Goal: Task Accomplishment & Management: Use online tool/utility

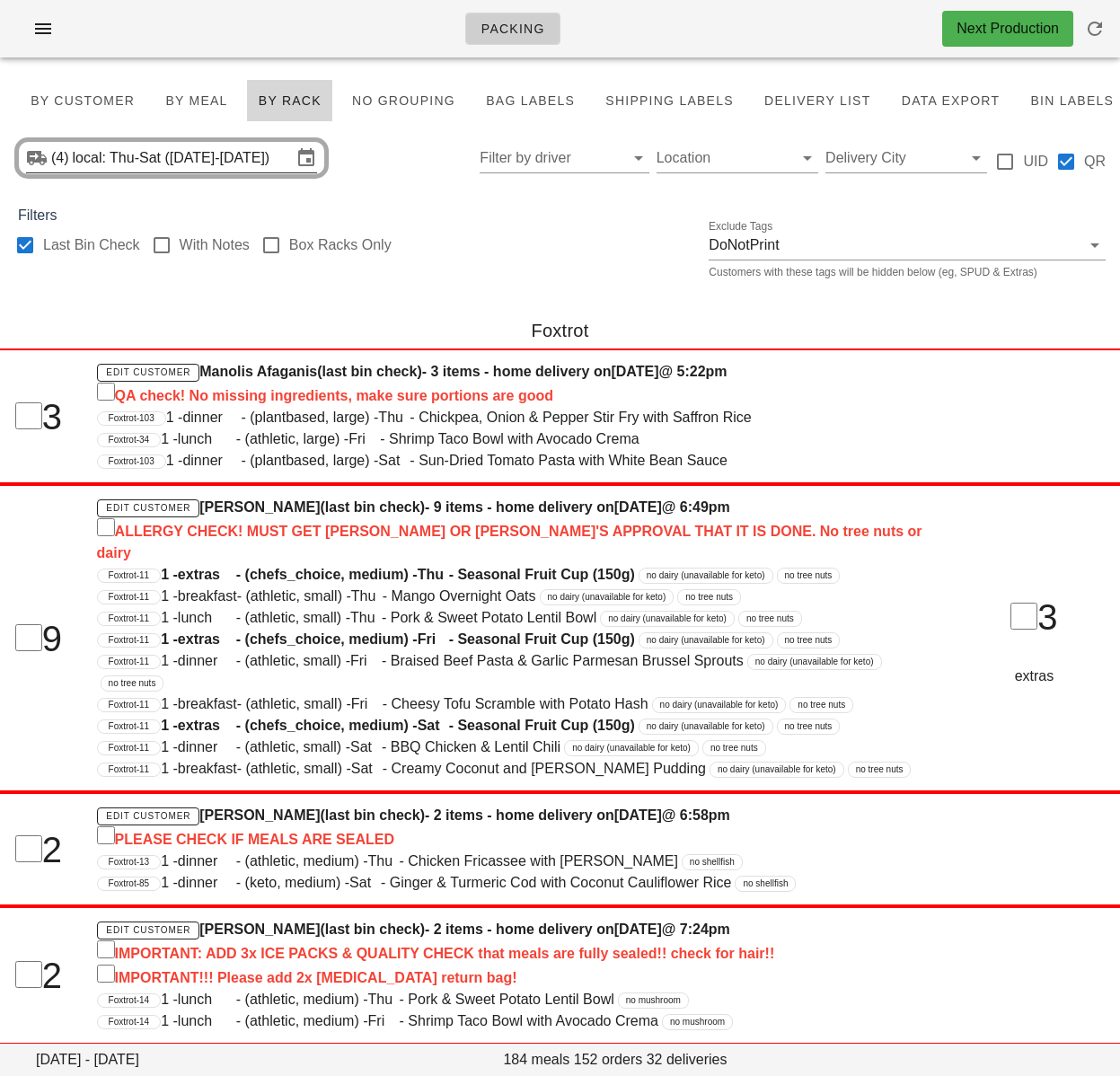
click at [263, 166] on input "local: Thu-Sat ([DATE]-[DATE])" at bounding box center [182, 157] width 219 height 29
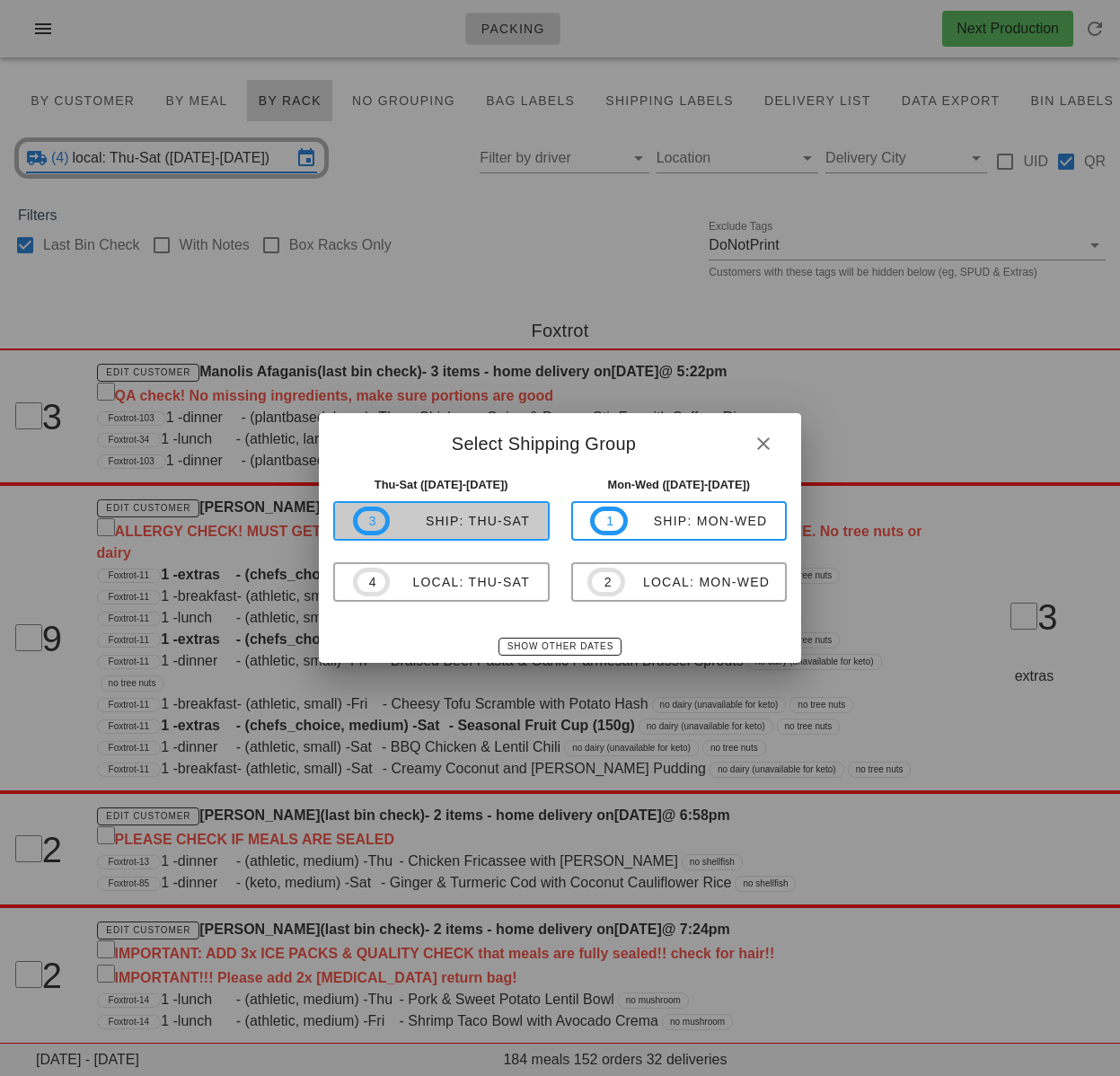
click at [482, 527] on div "ship: Thu-Sat" at bounding box center [459, 520] width 140 height 14
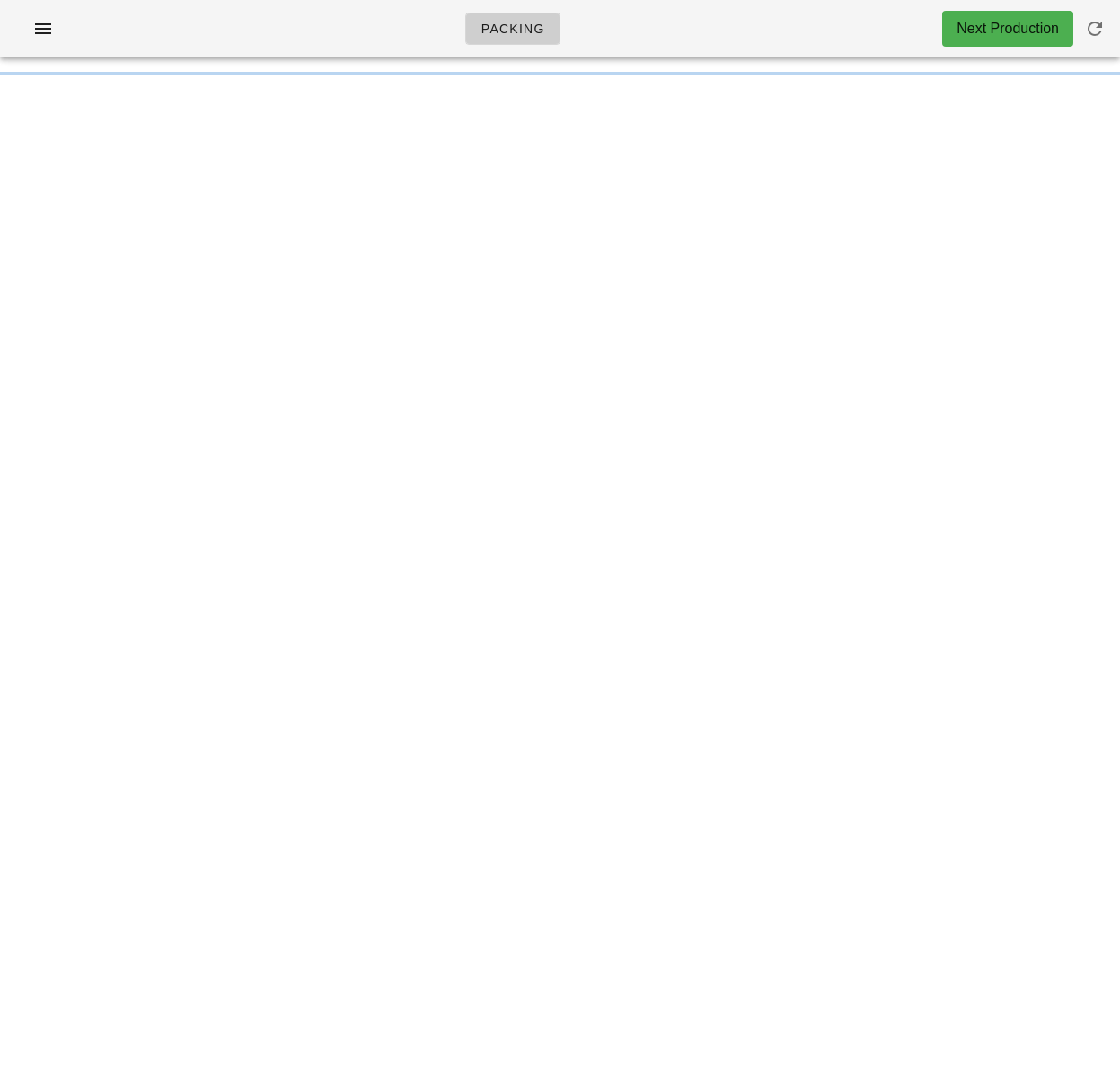
click at [480, 522] on div "Packing Next Production Something unexpected happened. Please refresh the page …" at bounding box center [560, 538] width 1120 height 1076
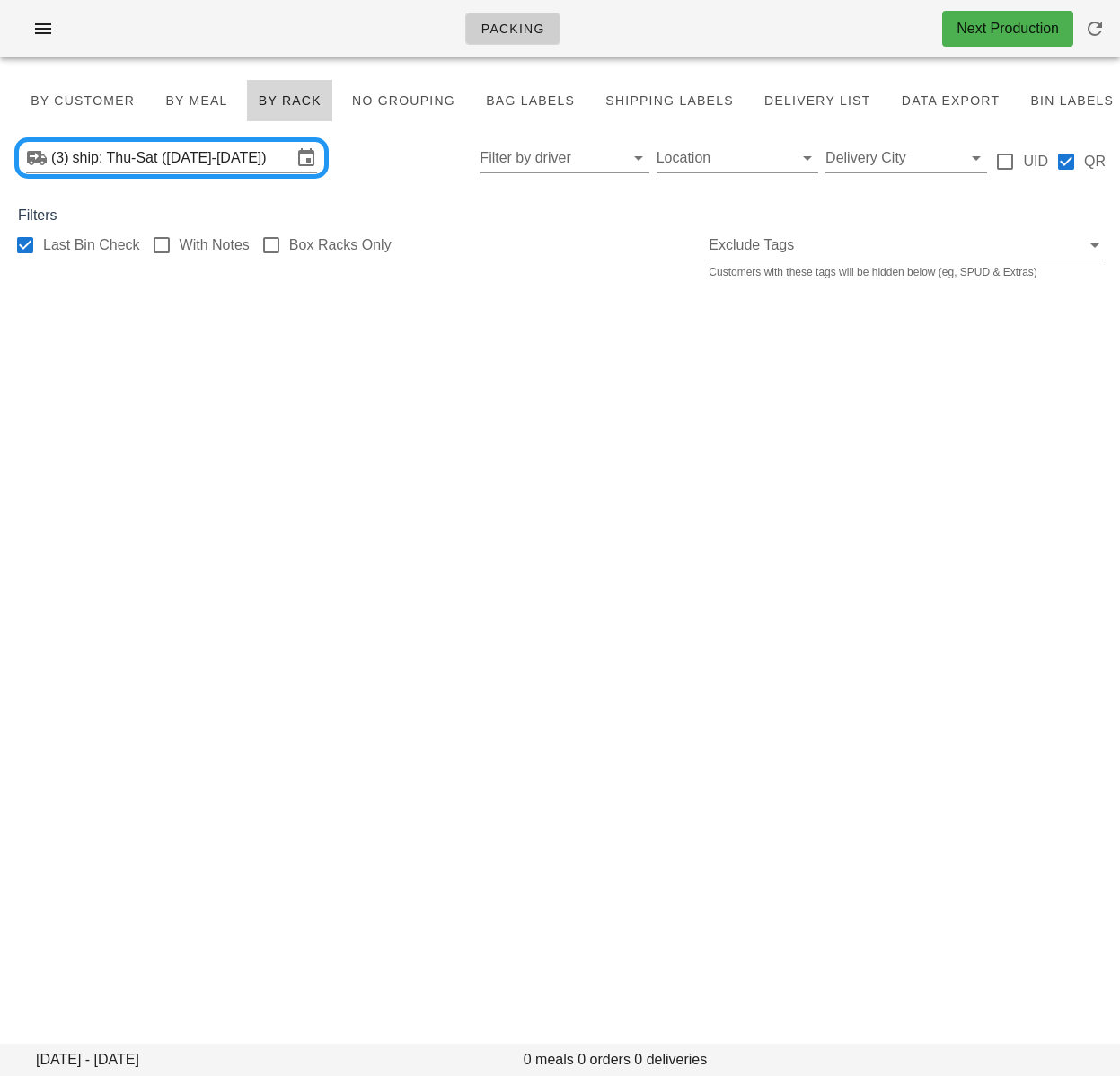
click at [28, 246] on div at bounding box center [25, 245] width 31 height 31
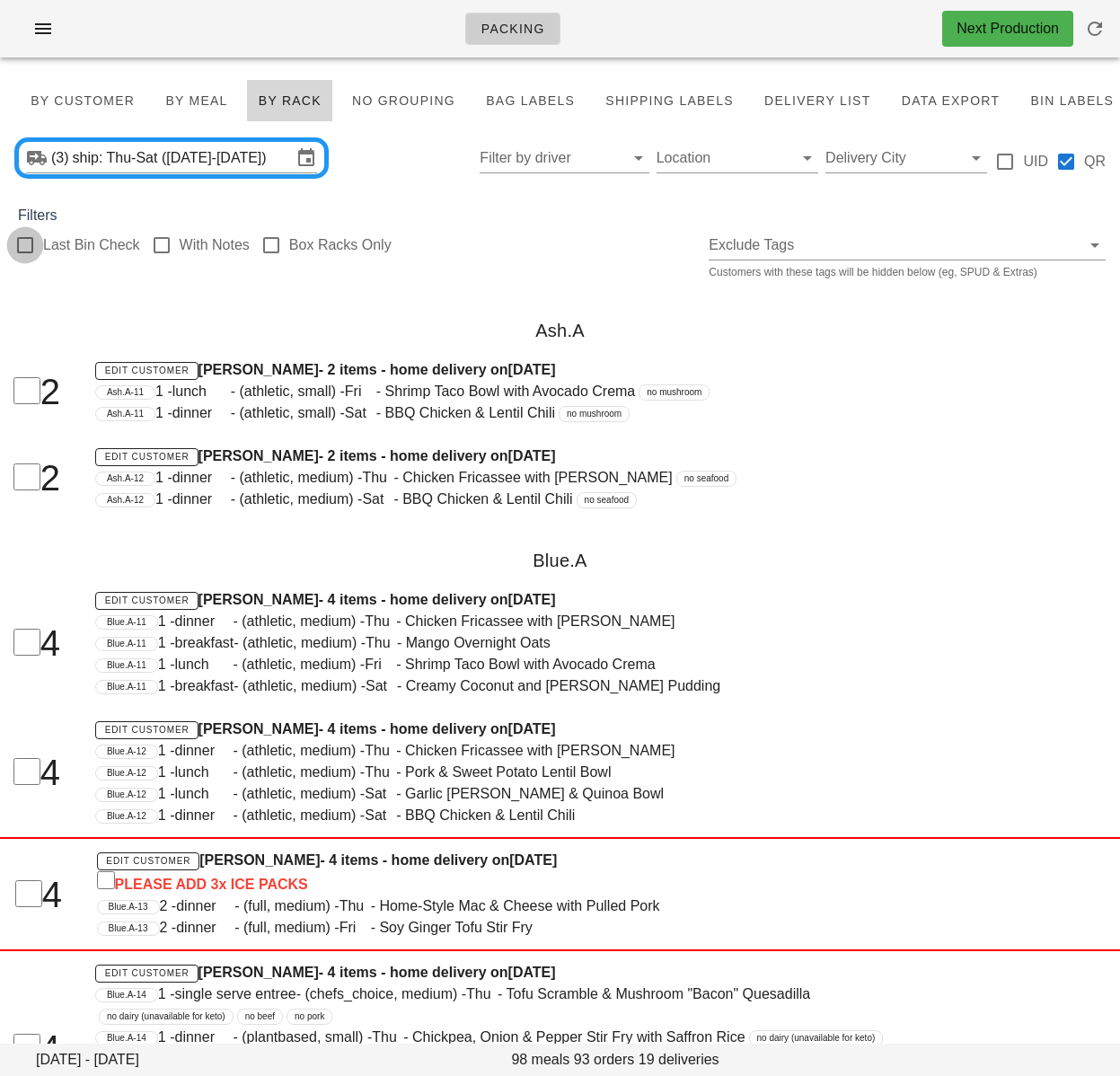
checkbox input "false"
click at [85, 98] on span "By Customer" at bounding box center [82, 100] width 105 height 14
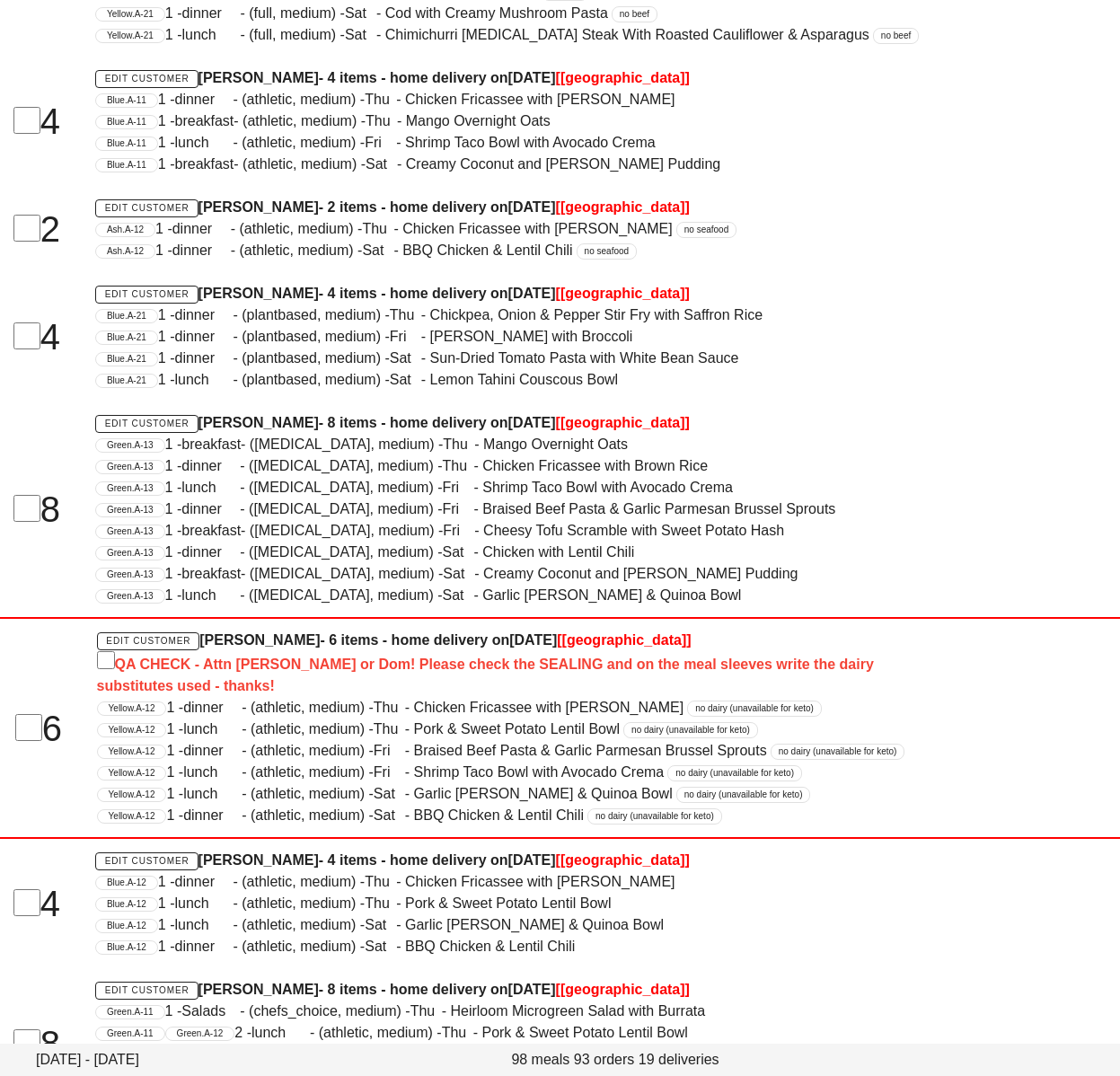
scroll to position [1487, 0]
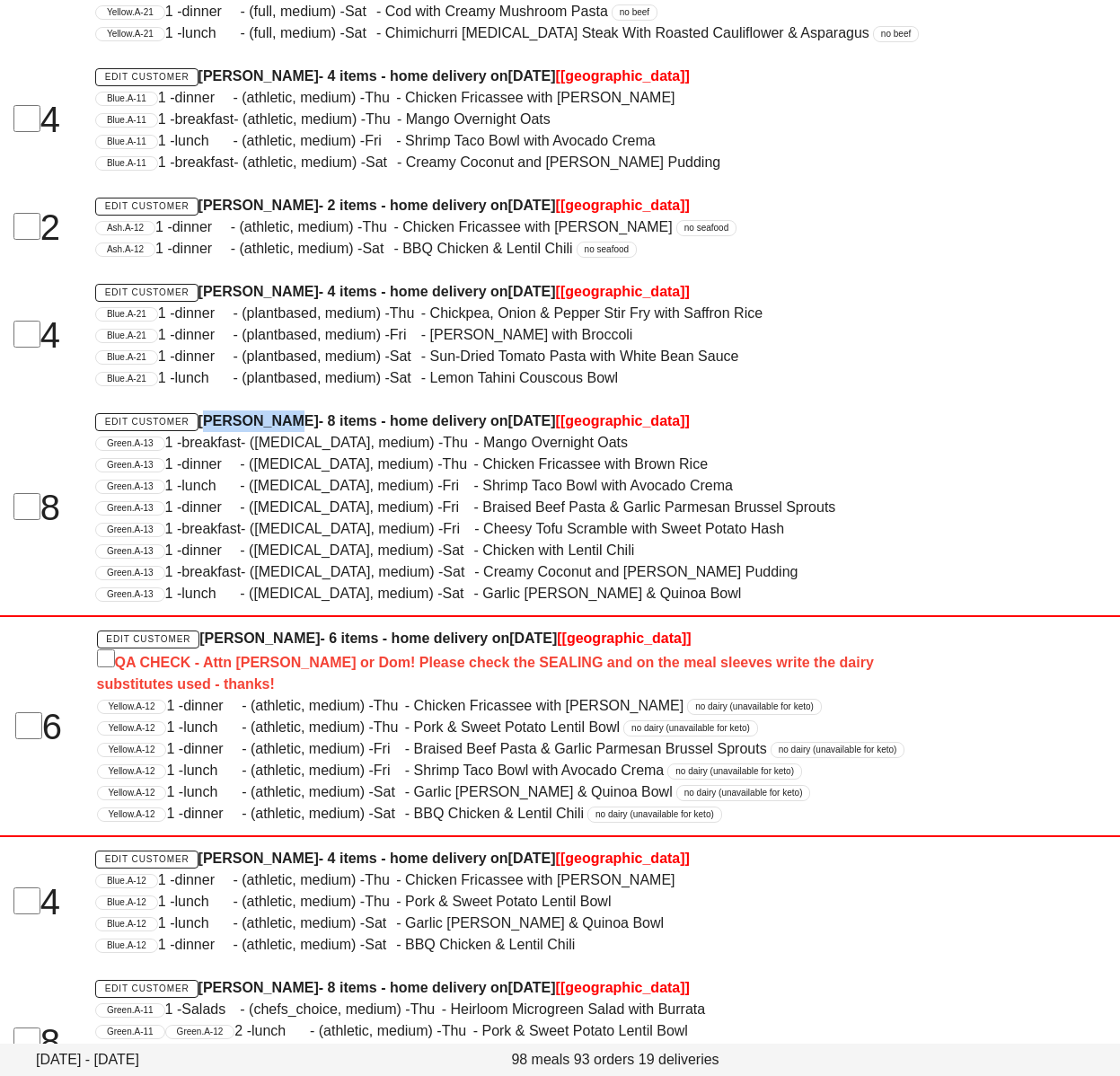
drag, startPoint x: 203, startPoint y: 421, endPoint x: 280, endPoint y: 428, distance: 77.3
click at [284, 423] on h4 "Edit Customer [PERSON_NAME] - 8 items - home delivery [DATE][DATE] [[GEOGRAPHIC…" at bounding box center [512, 421] width 835 height 21
drag, startPoint x: 803, startPoint y: 235, endPoint x: 639, endPoint y: 282, distance: 170.6
click at [803, 235] on div "Ash.A-12 1 - dinner - (athletic, medium) - Thu - Chicken Fricassee with Jasmine…" at bounding box center [512, 226] width 835 height 21
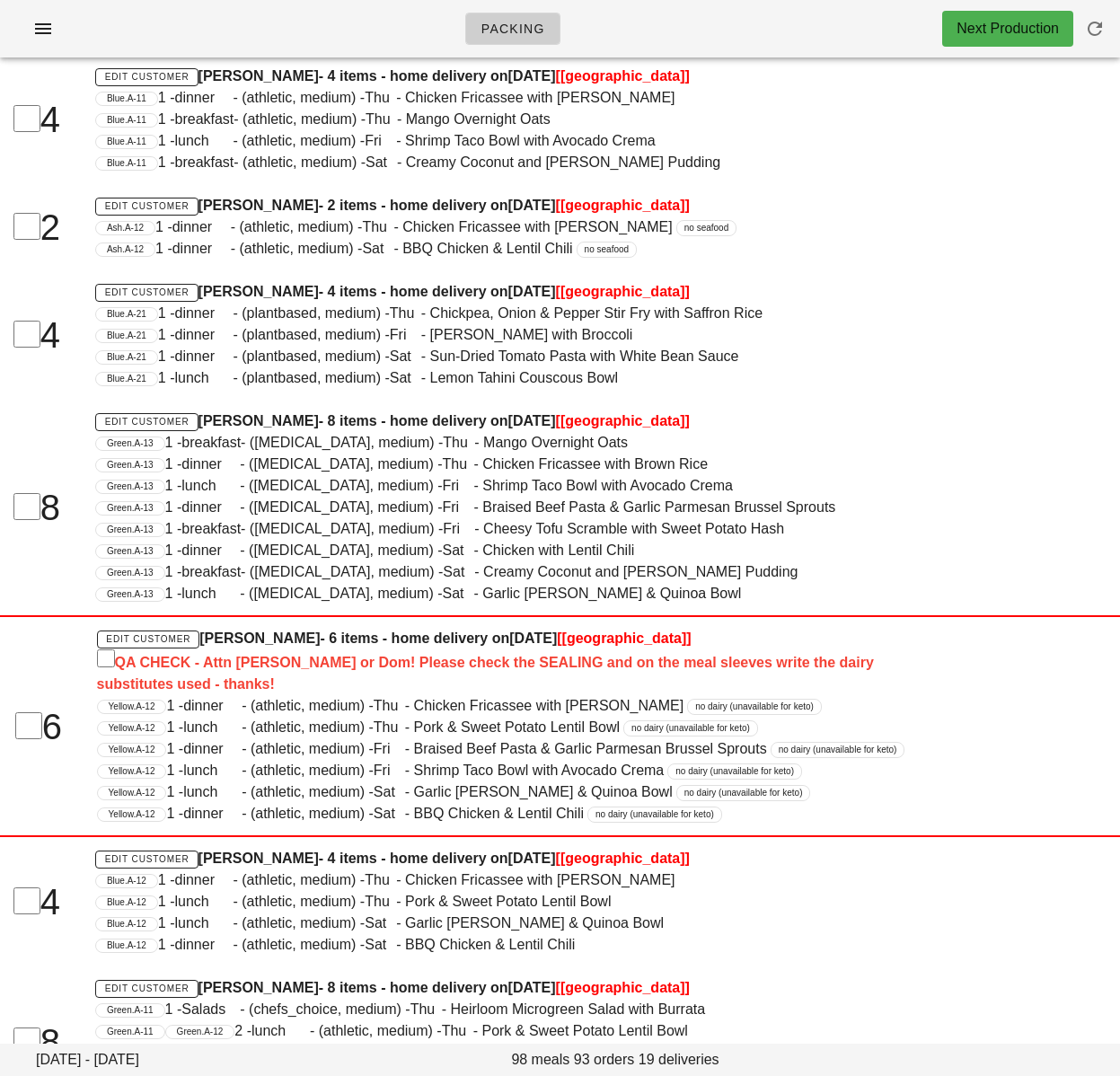
scroll to position [0, 0]
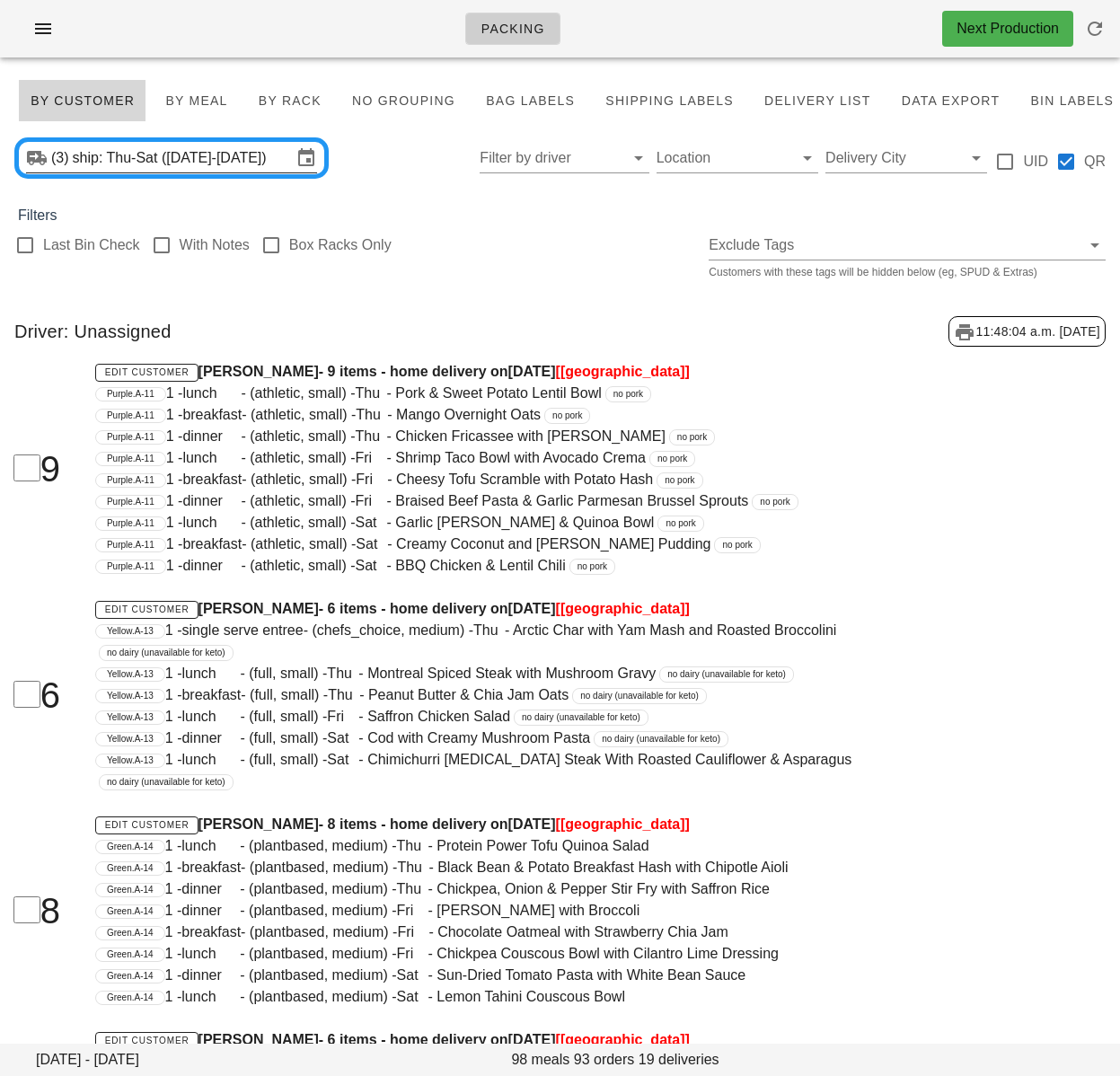
click at [221, 157] on input "ship: Thu-Sat ([DATE]-[DATE])" at bounding box center [182, 157] width 219 height 29
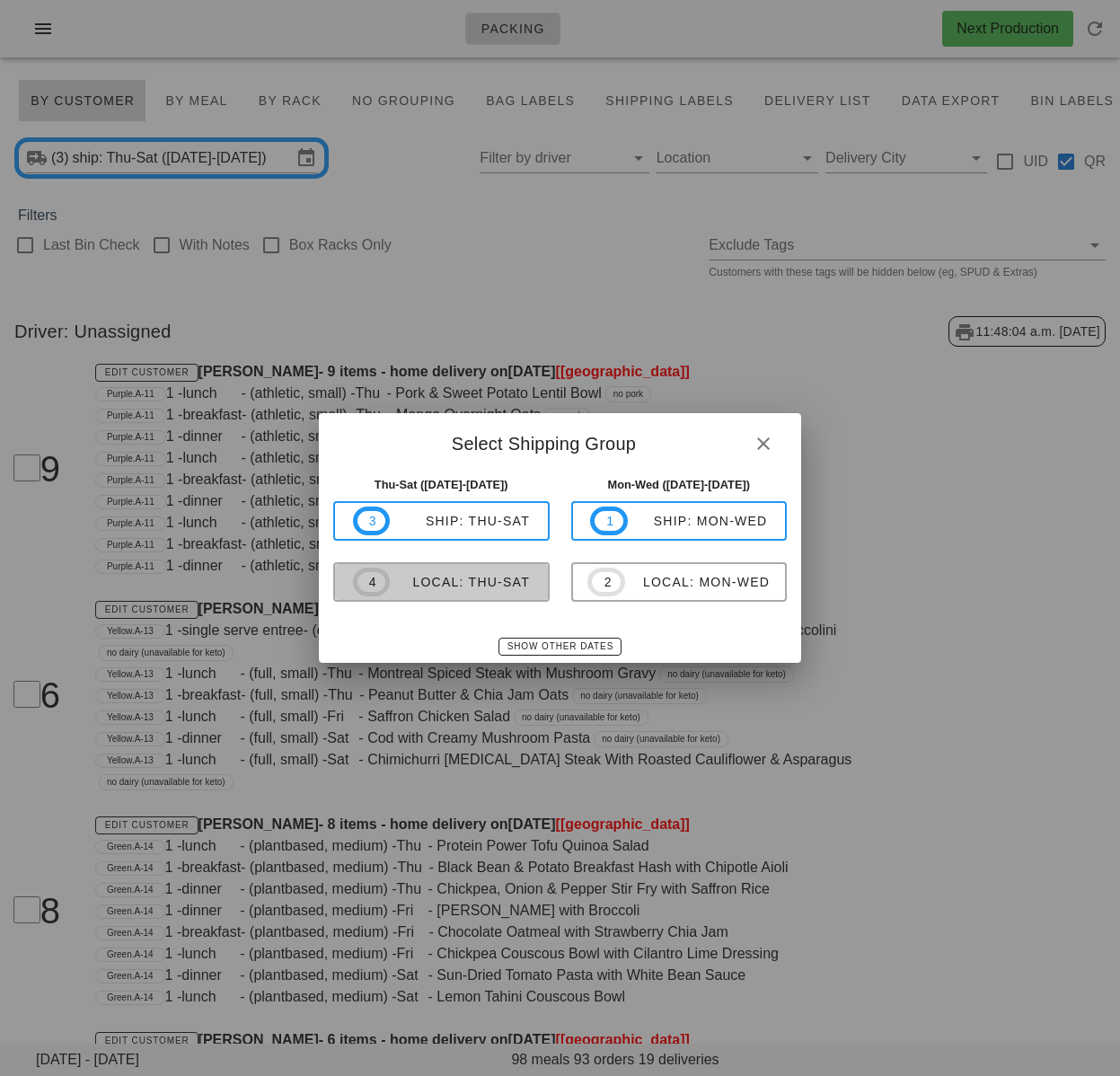
click at [490, 586] on div "local: Thu-Sat" at bounding box center [459, 581] width 140 height 14
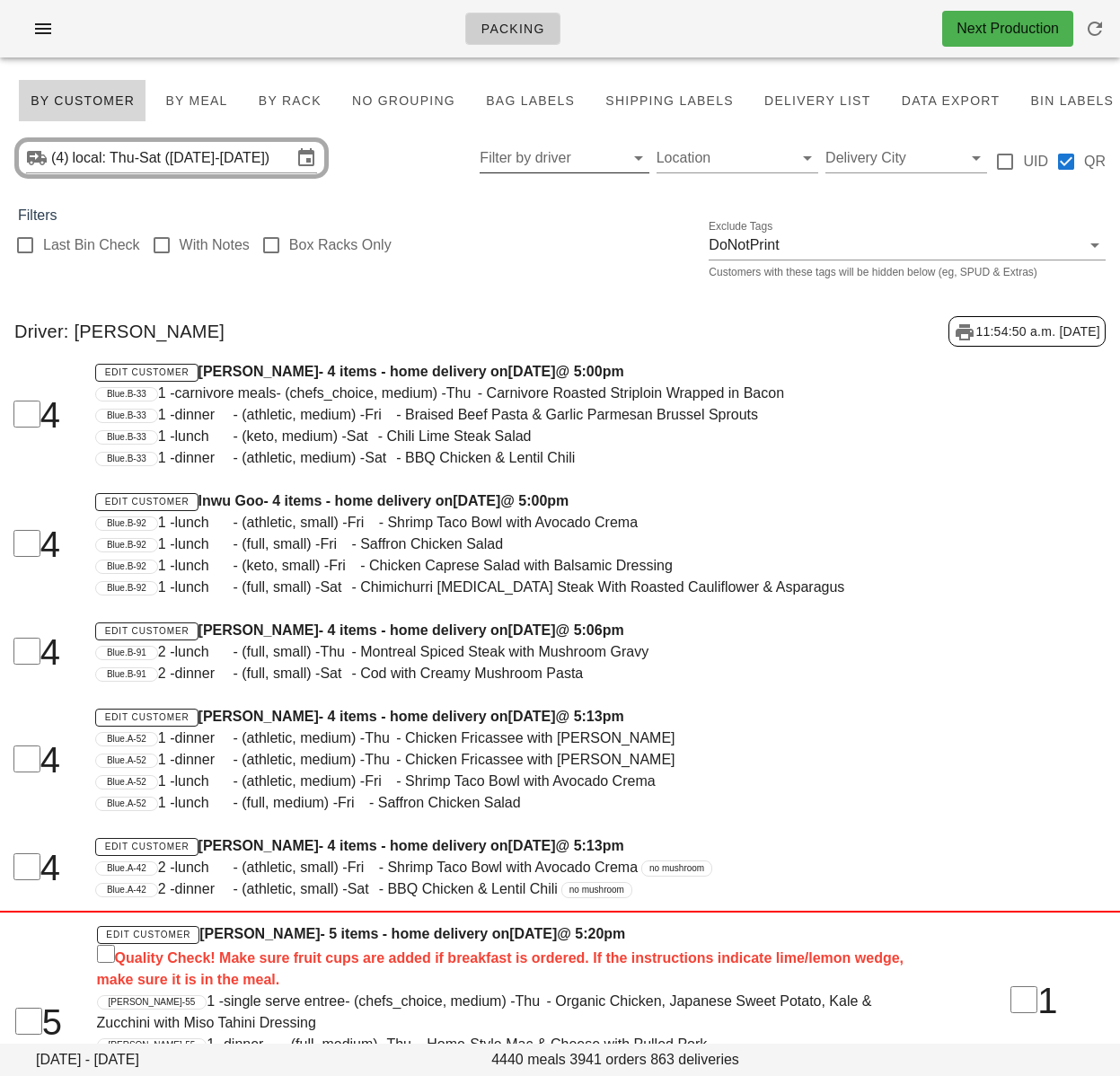
click at [549, 149] on input "Filter by driver" at bounding box center [550, 157] width 140 height 29
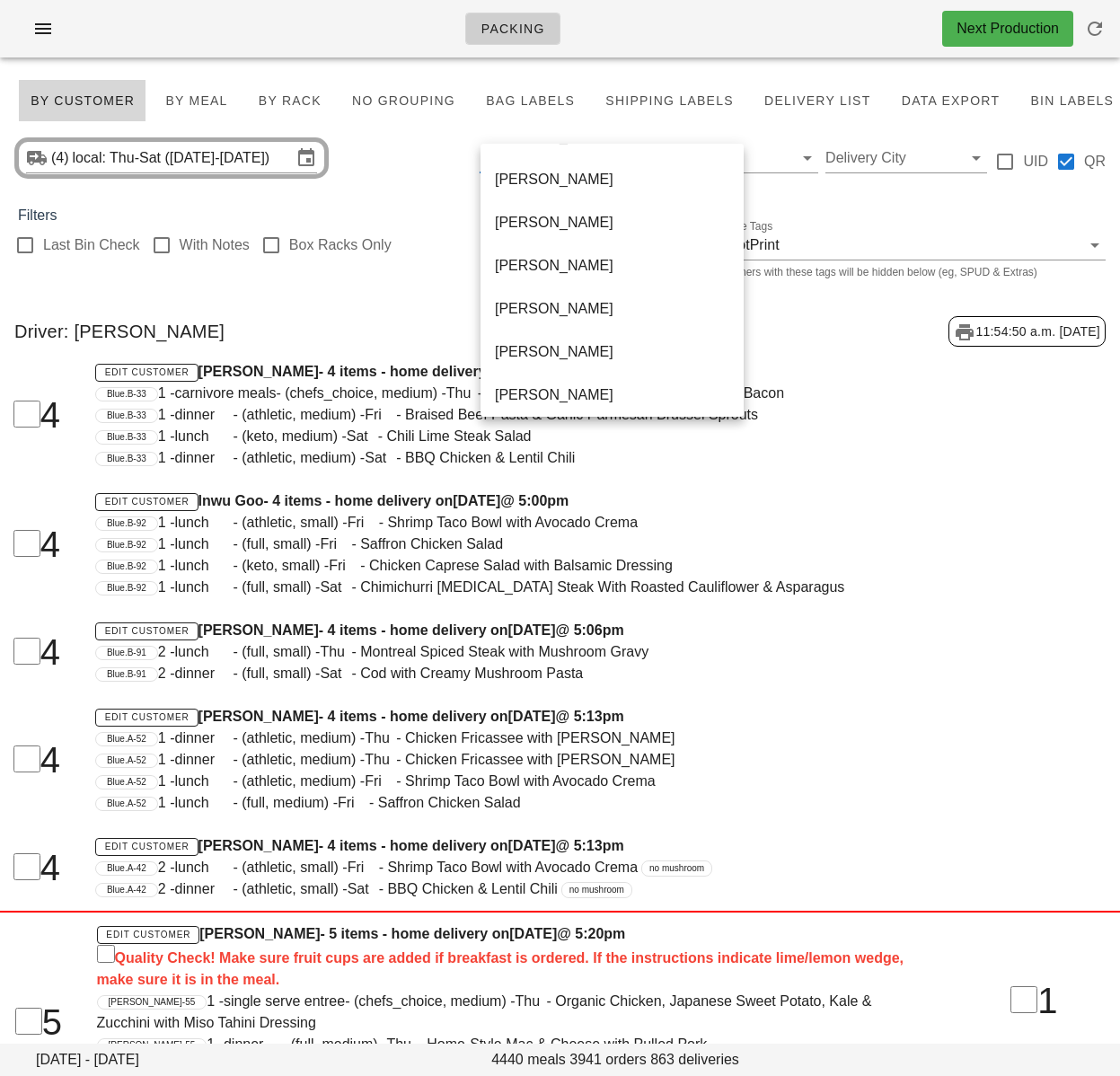
scroll to position [1207, 0]
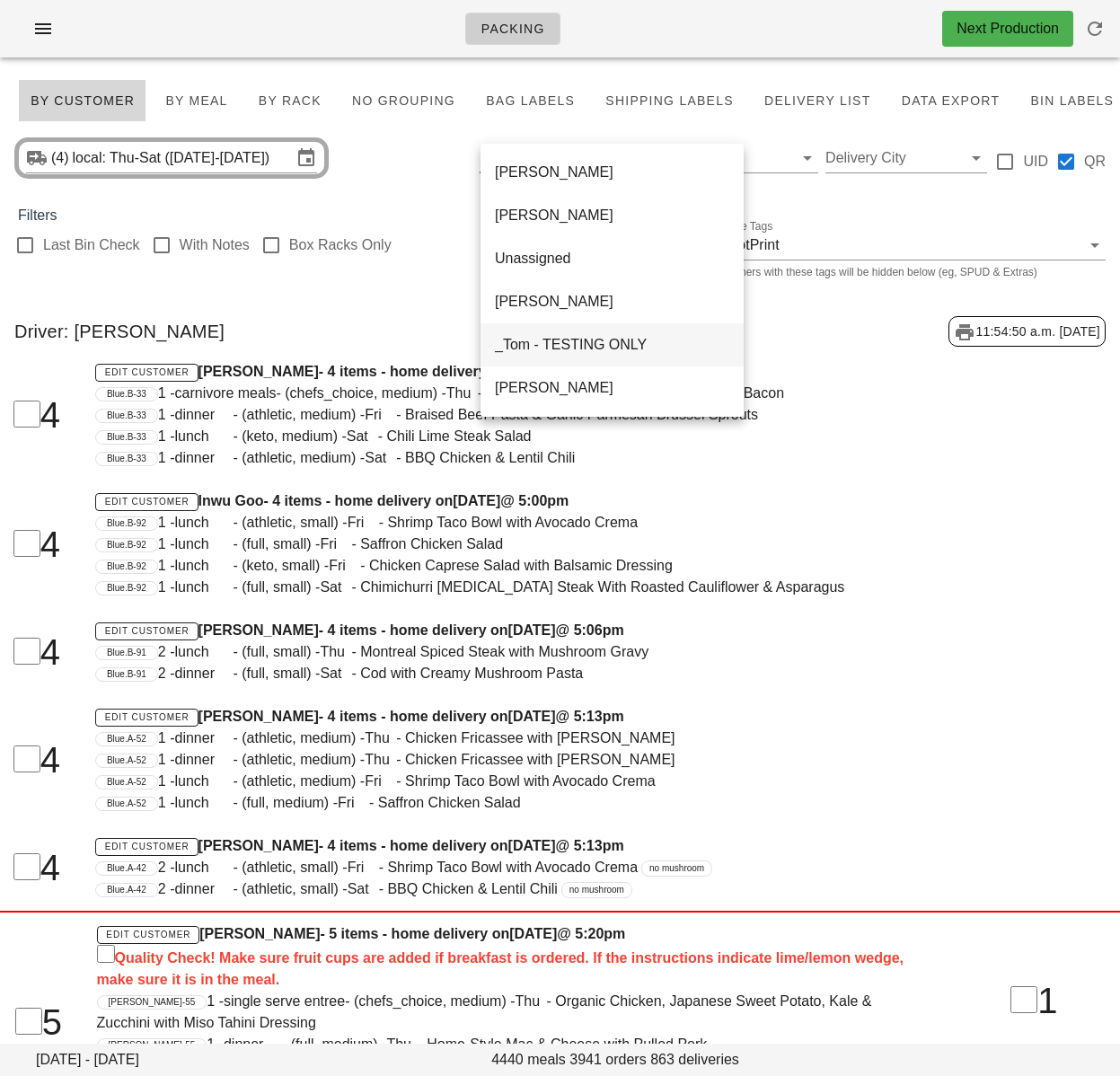
click at [585, 346] on div "_Tom - TESTING ONLY" at bounding box center [612, 345] width 235 height 17
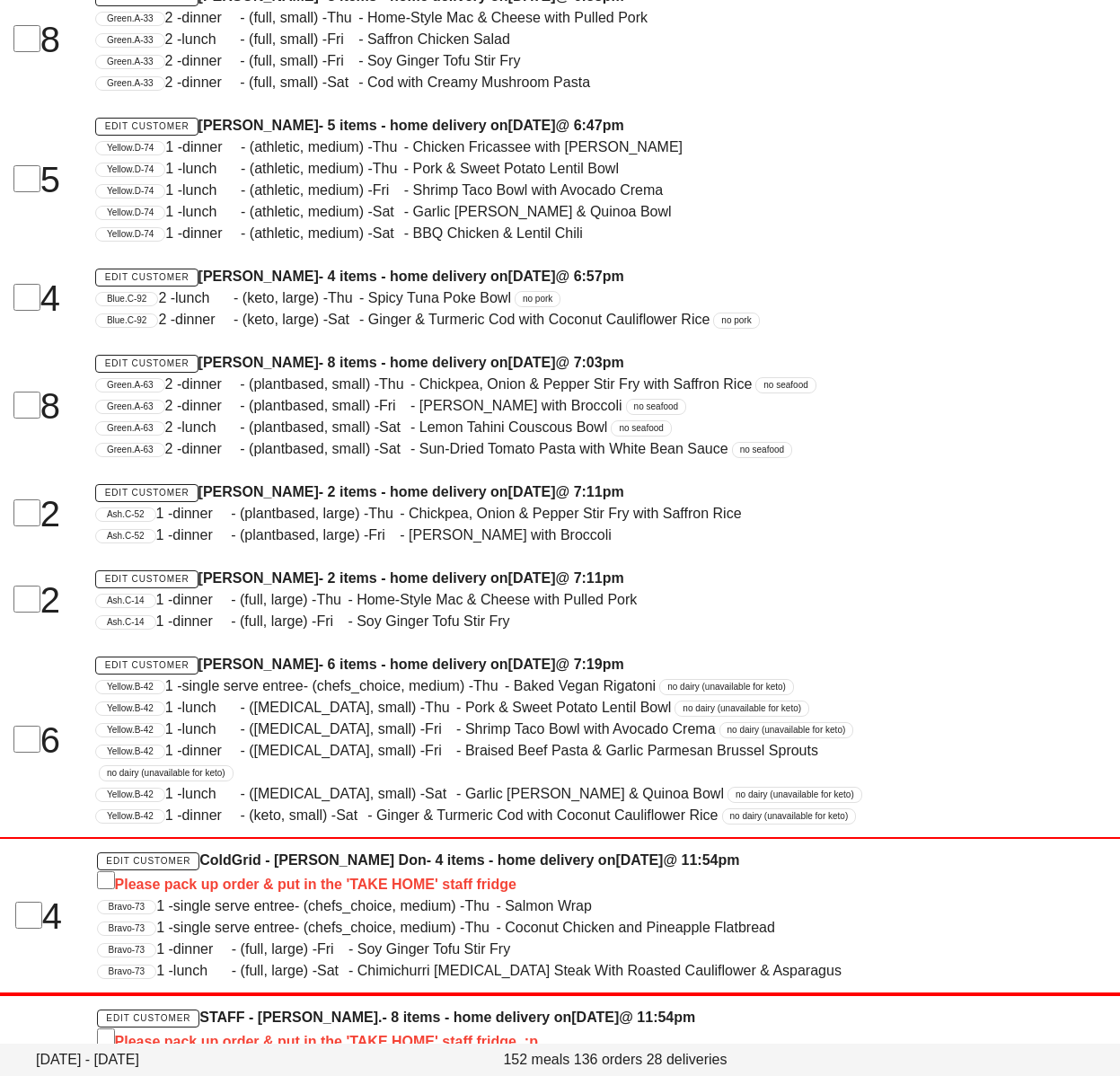
scroll to position [2888, 0]
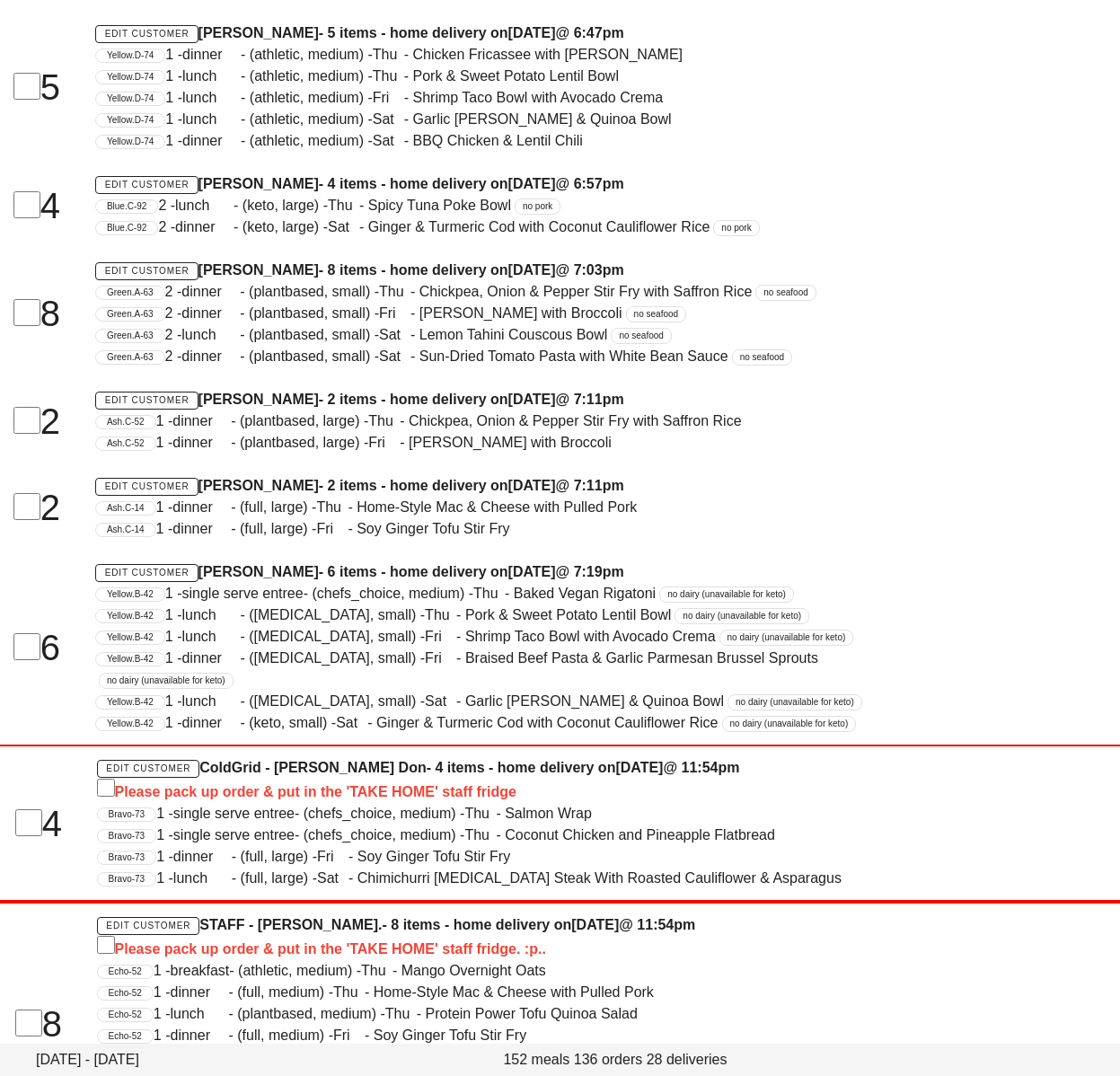
drag, startPoint x: 203, startPoint y: 596, endPoint x: 302, endPoint y: 592, distance: 99.1
click at [302, 583] on h4 "Edit Customer [PERSON_NAME] - 6 items - home delivery [DATE][DATE] 7:19pm" at bounding box center [512, 572] width 835 height 21
copy h4 "[PERSON_NAME]"
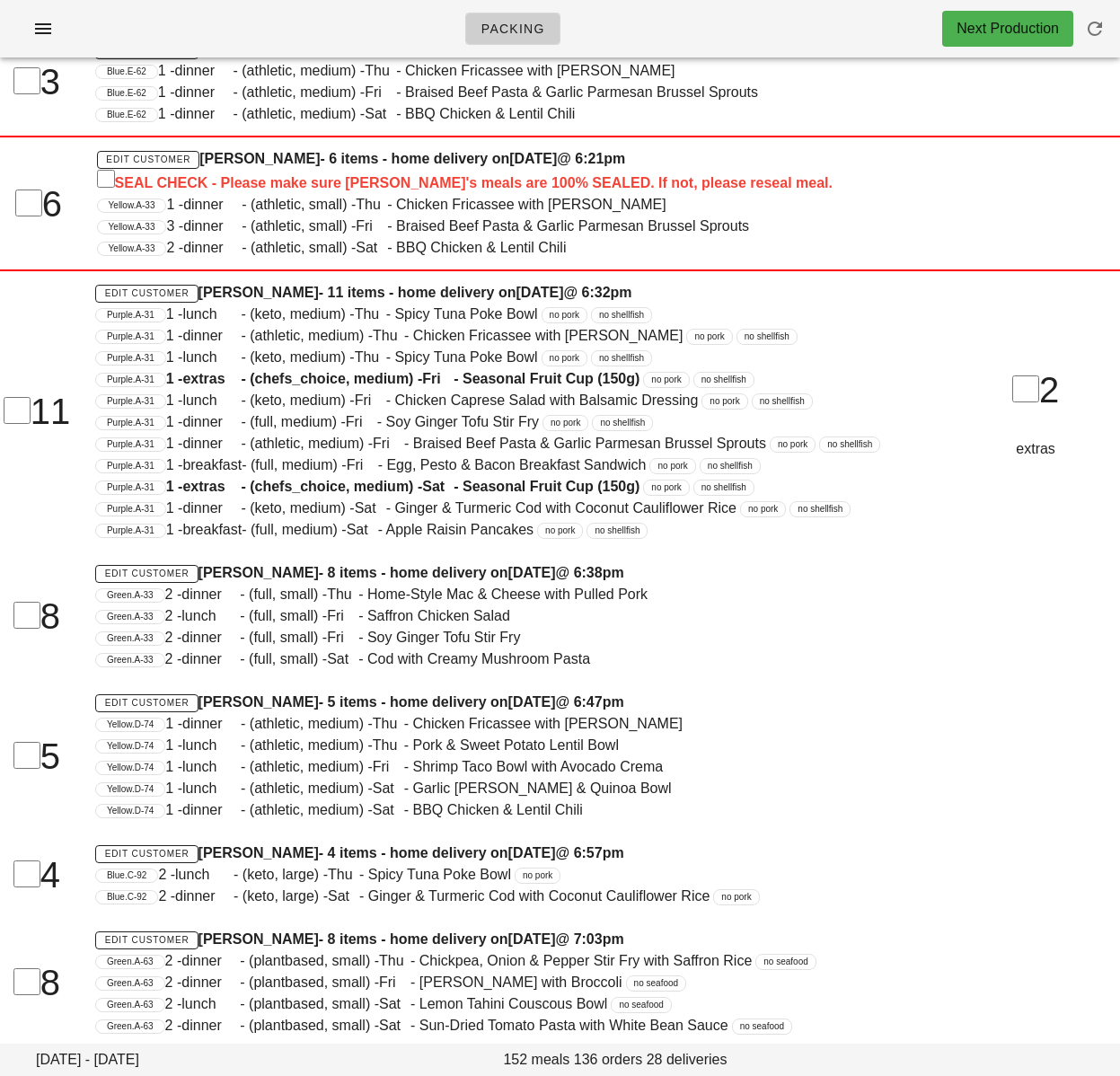
scroll to position [2091, 0]
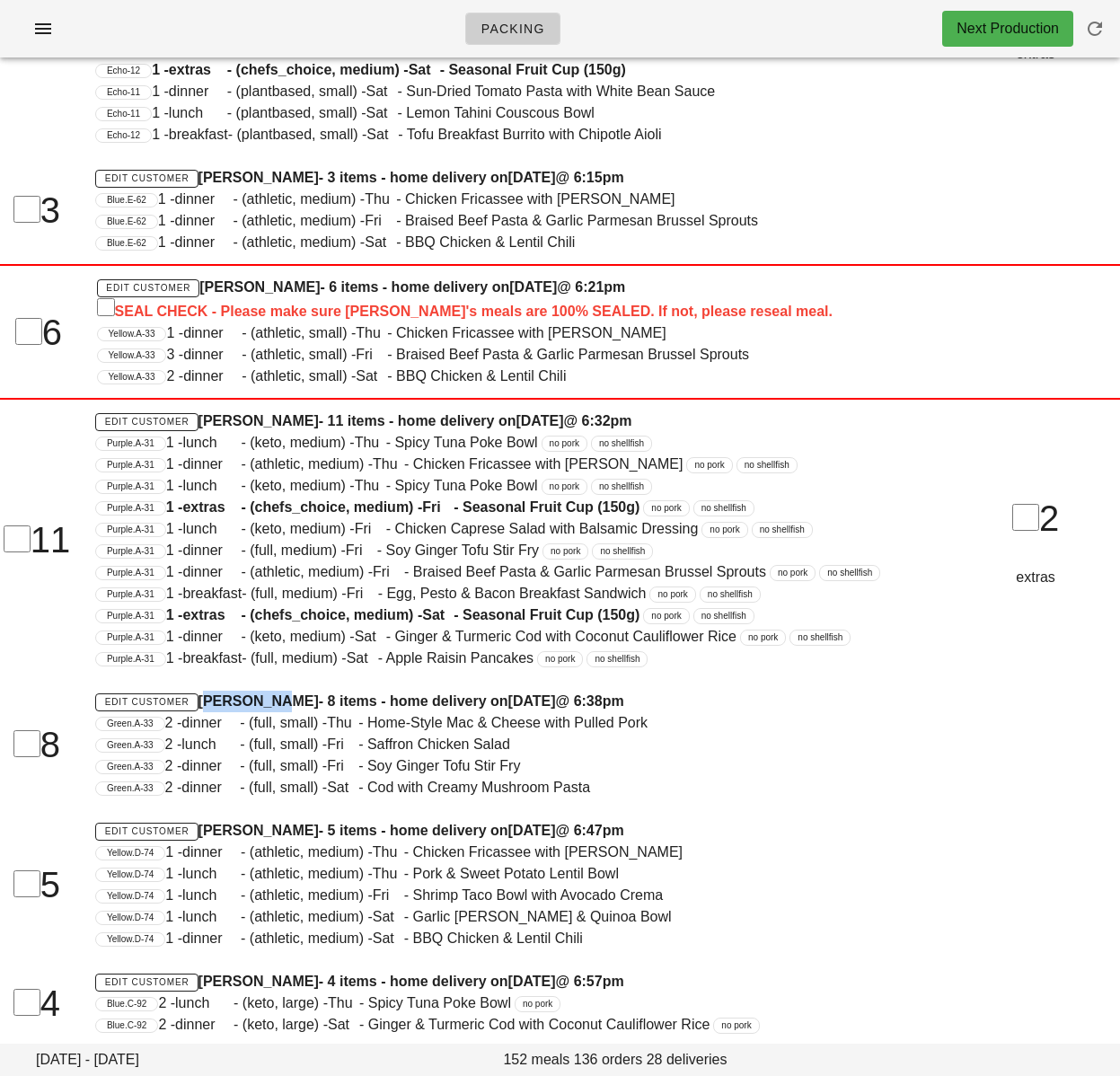
drag, startPoint x: 204, startPoint y: 724, endPoint x: 262, endPoint y: 723, distance: 58.0
click at [262, 712] on h4 "Edit Customer [PERSON_NAME] - 8 items - home delivery [DATE][DATE] 6:38pm" at bounding box center [512, 701] width 835 height 21
copy h4 "[PERSON_NAME]"
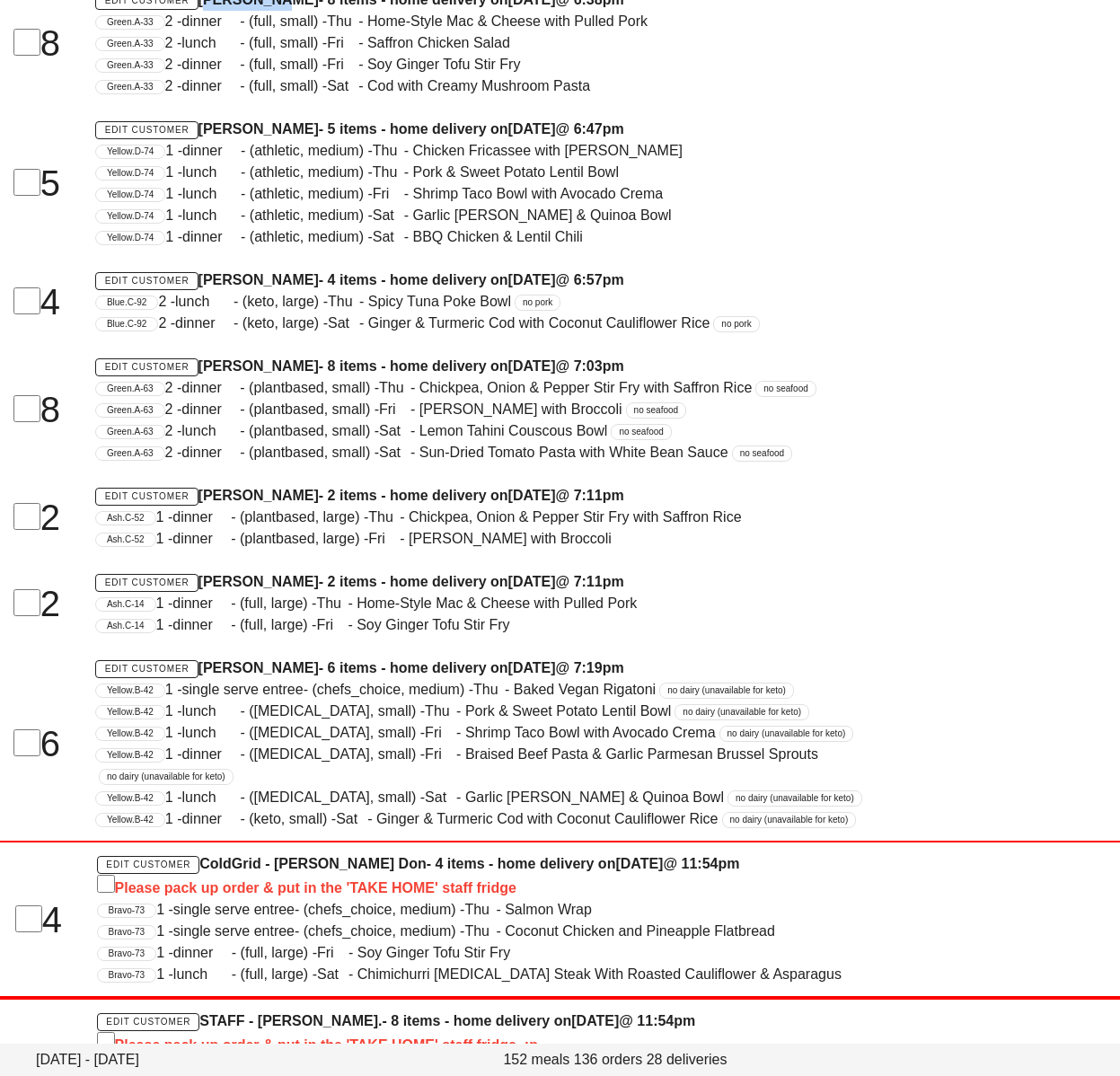
scroll to position [2898, 0]
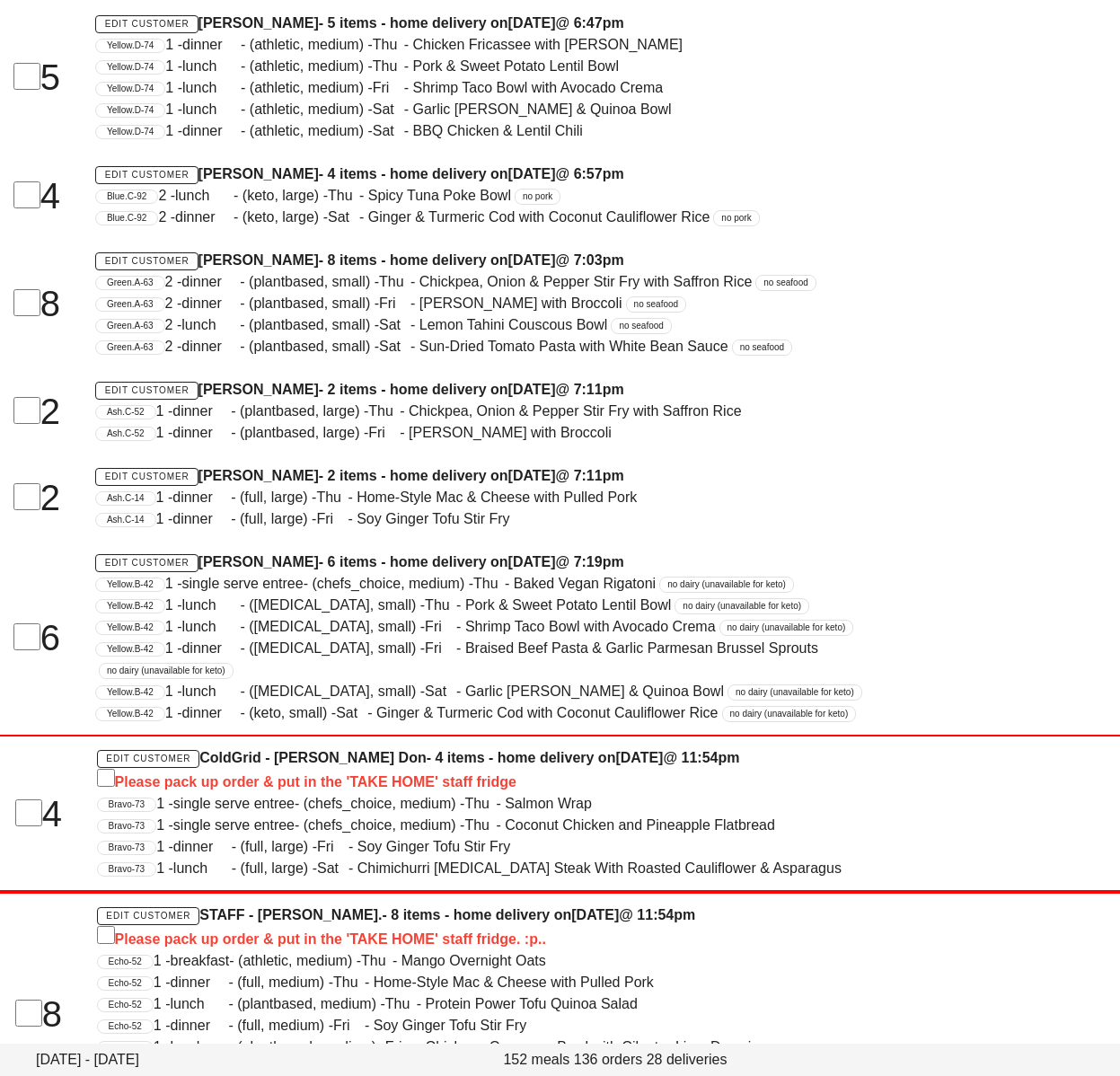
drag, startPoint x: 308, startPoint y: 582, endPoint x: 268, endPoint y: 583, distance: 40.0
click at [268, 573] on h4 "Edit Customer [PERSON_NAME] - 6 items - home delivery [DATE][DATE] 7:19pm" at bounding box center [512, 562] width 835 height 21
copy h4 "[PERSON_NAME]"
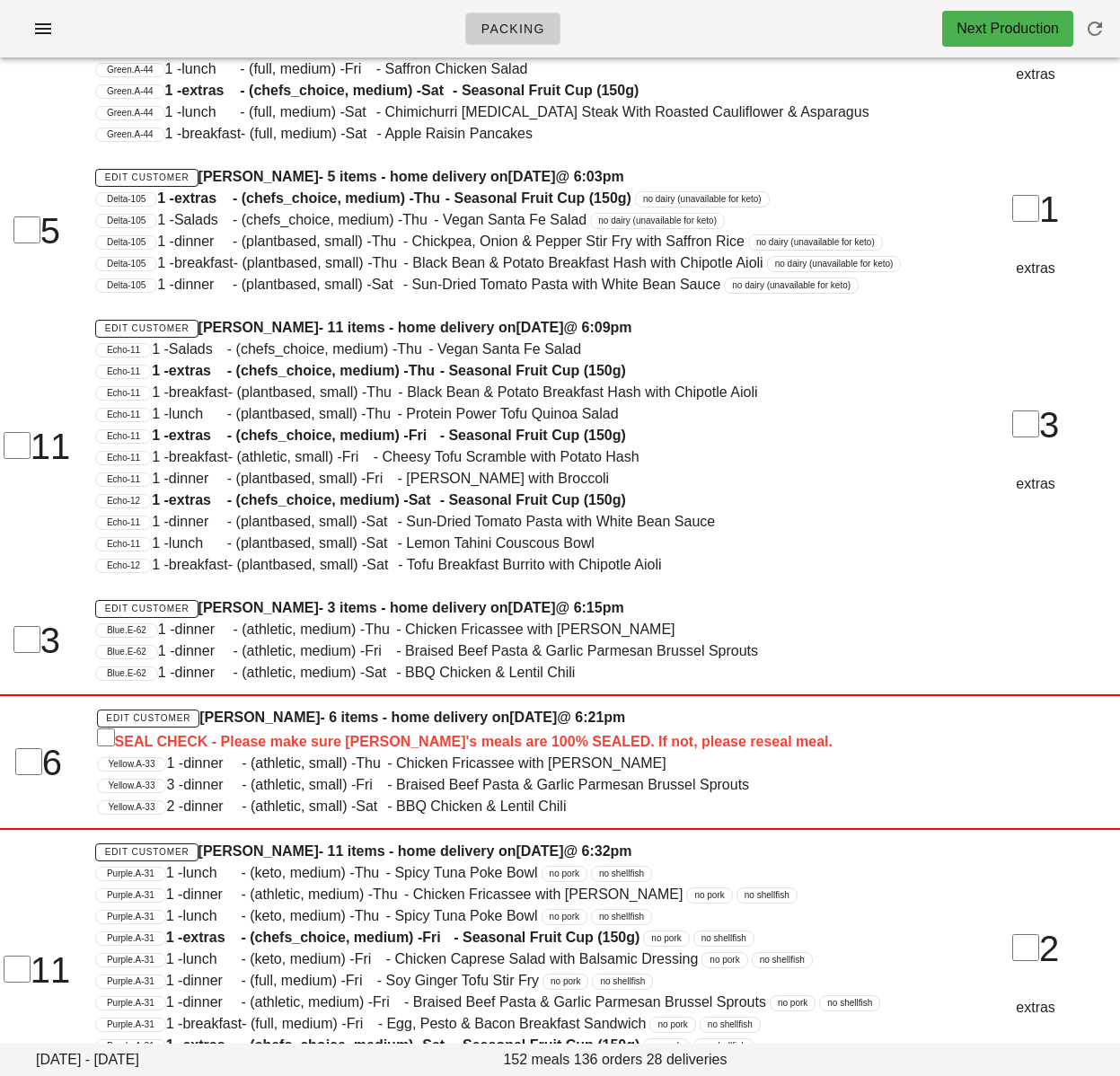
scroll to position [0, 0]
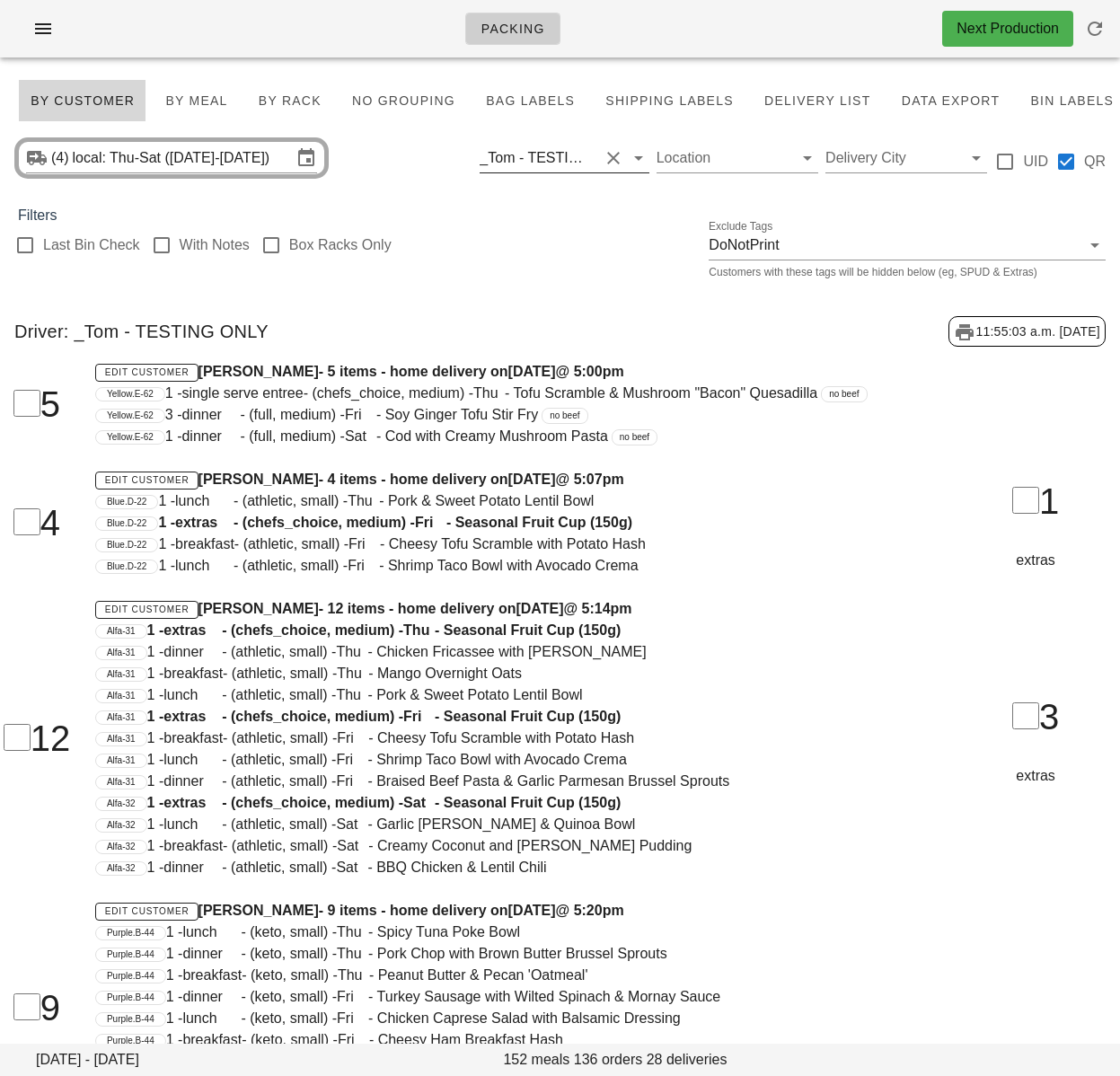
click at [532, 162] on div "_Tom - TESTING ONLY" at bounding box center [533, 157] width 107 height 16
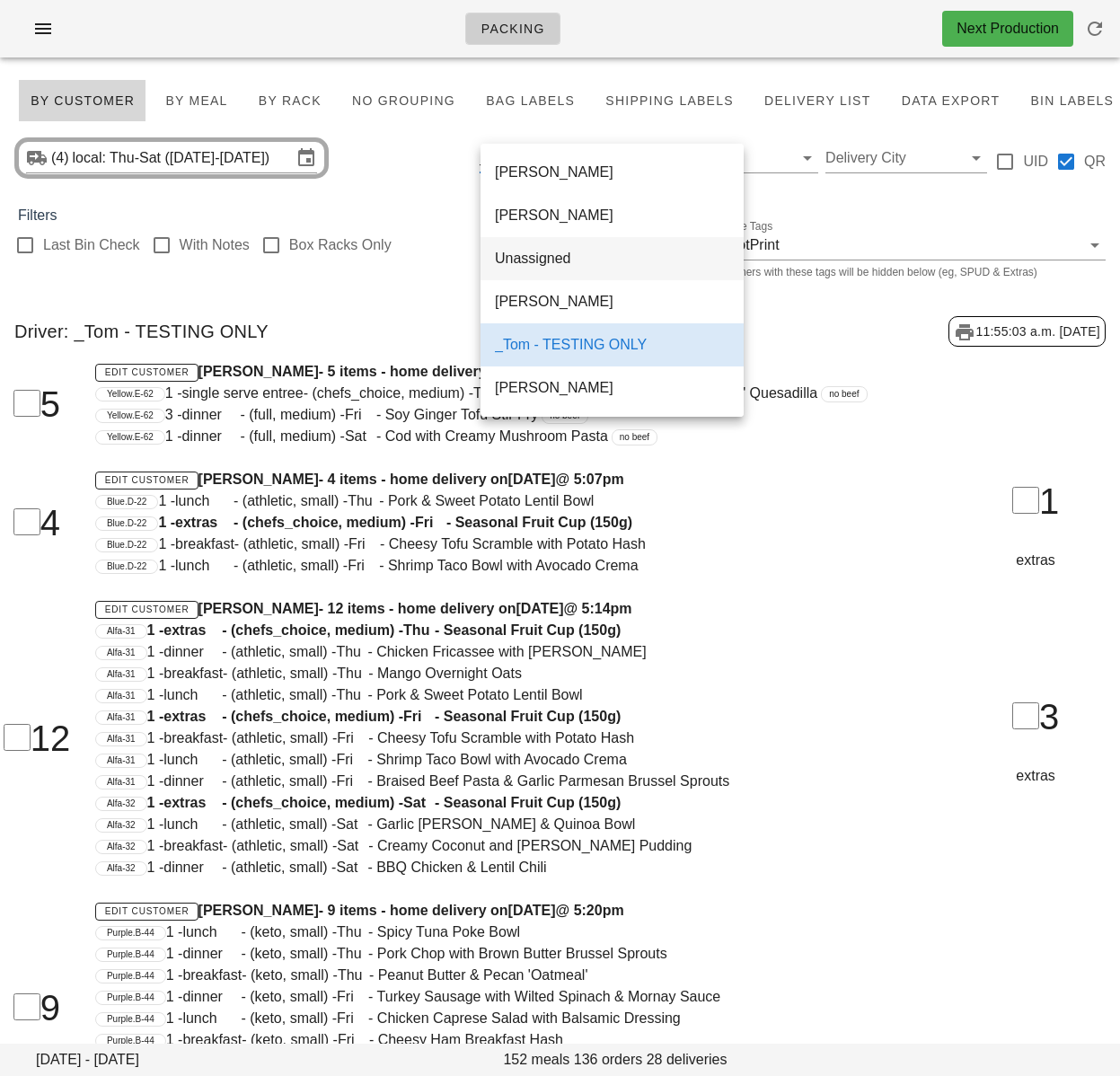
click at [550, 266] on div "Unassigned" at bounding box center [612, 258] width 235 height 17
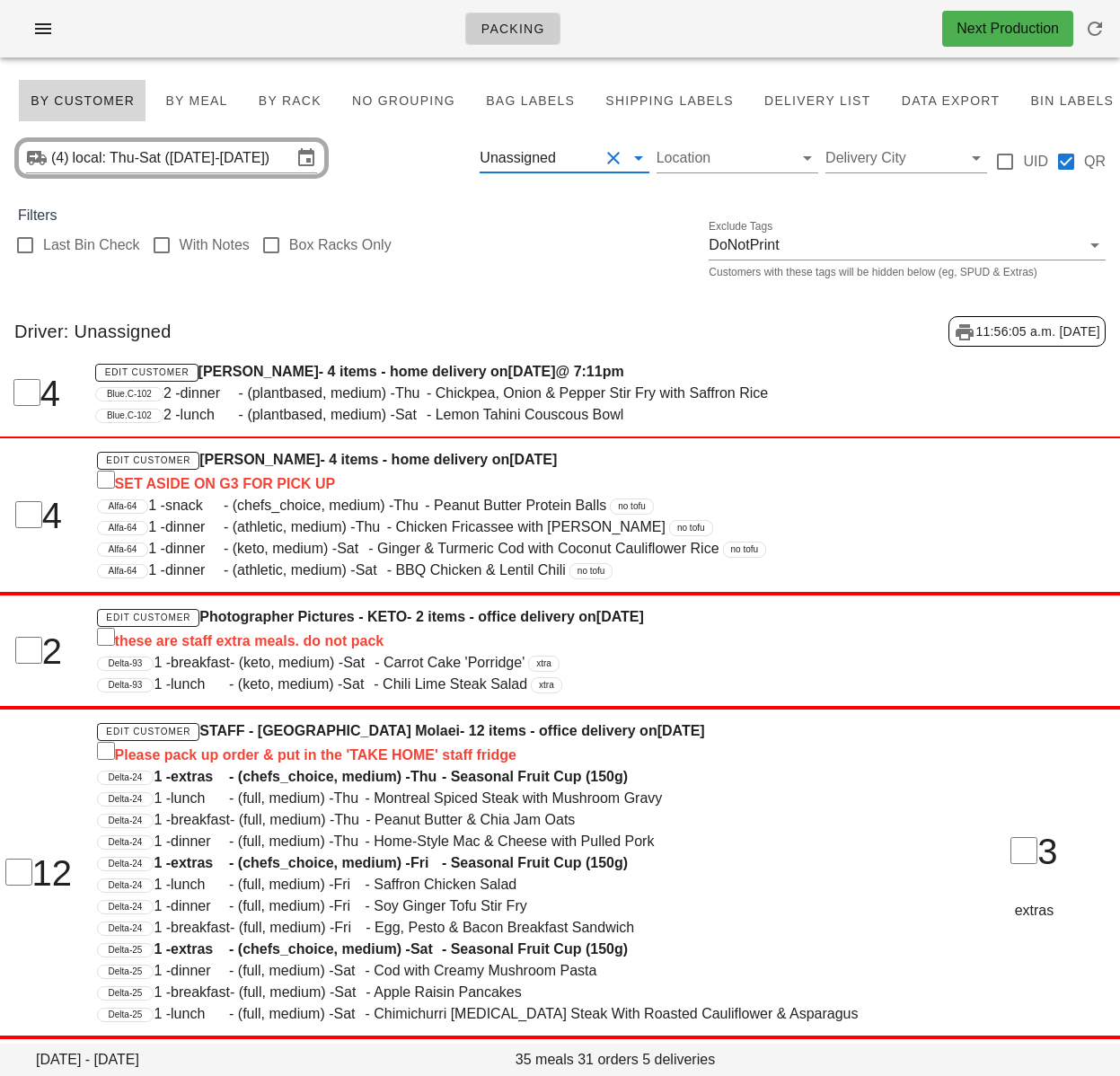
click at [609, 159] on button "Clear Filter by driver" at bounding box center [613, 157] width 21 height 21
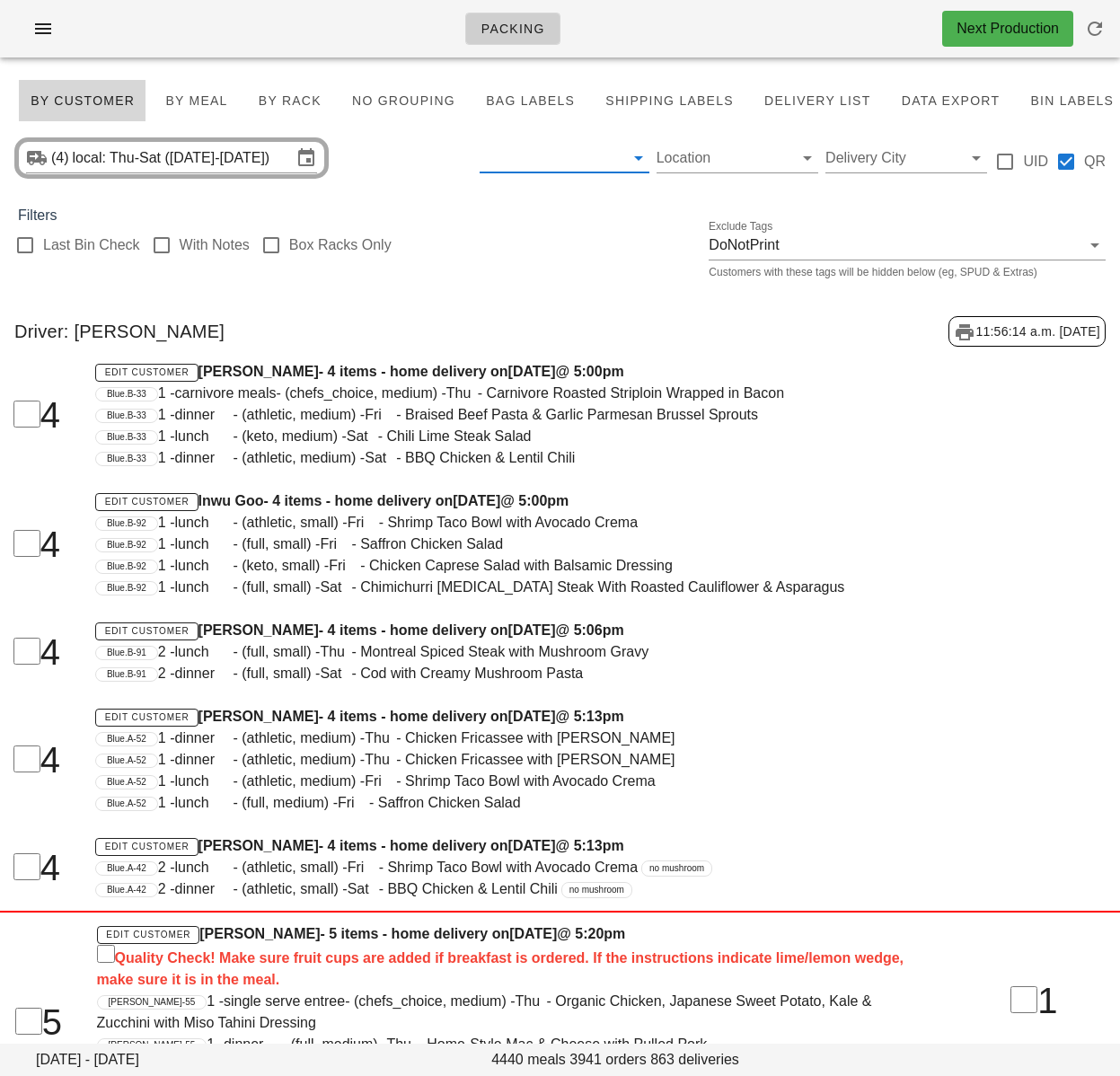
click at [542, 165] on input "text" at bounding box center [550, 157] width 140 height 29
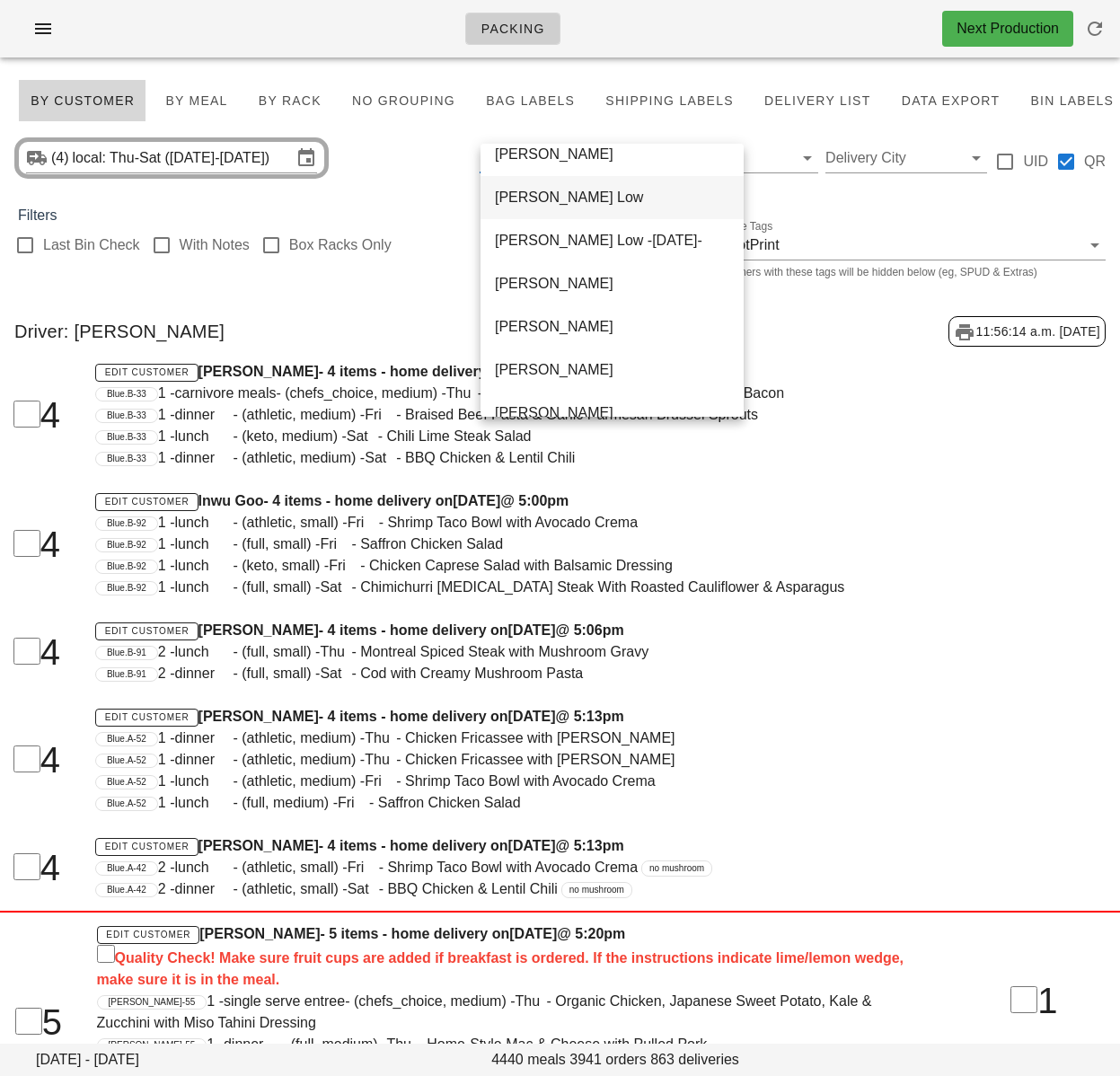
scroll to position [426, 0]
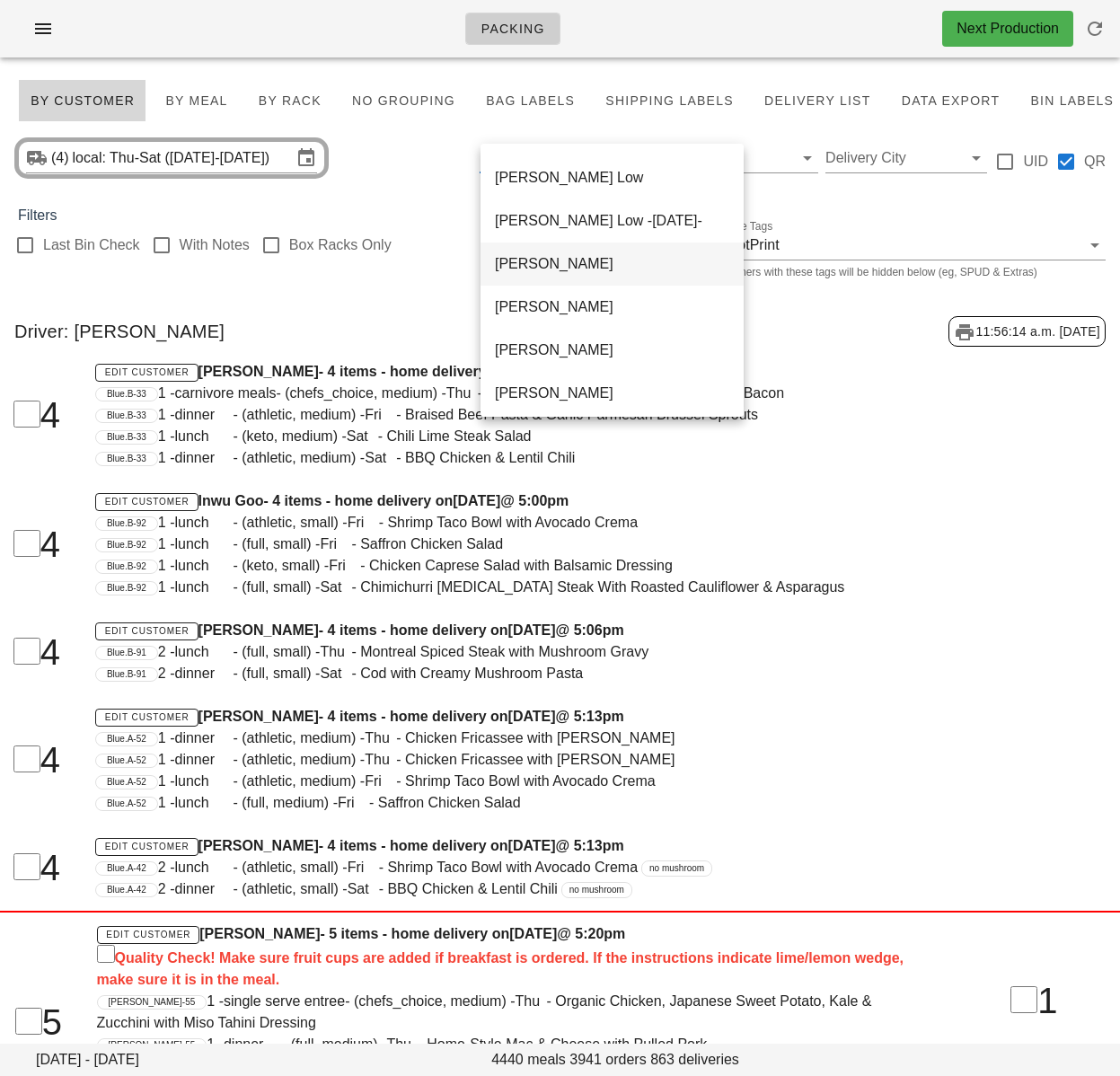
click at [545, 271] on div "[PERSON_NAME]" at bounding box center [612, 264] width 235 height 17
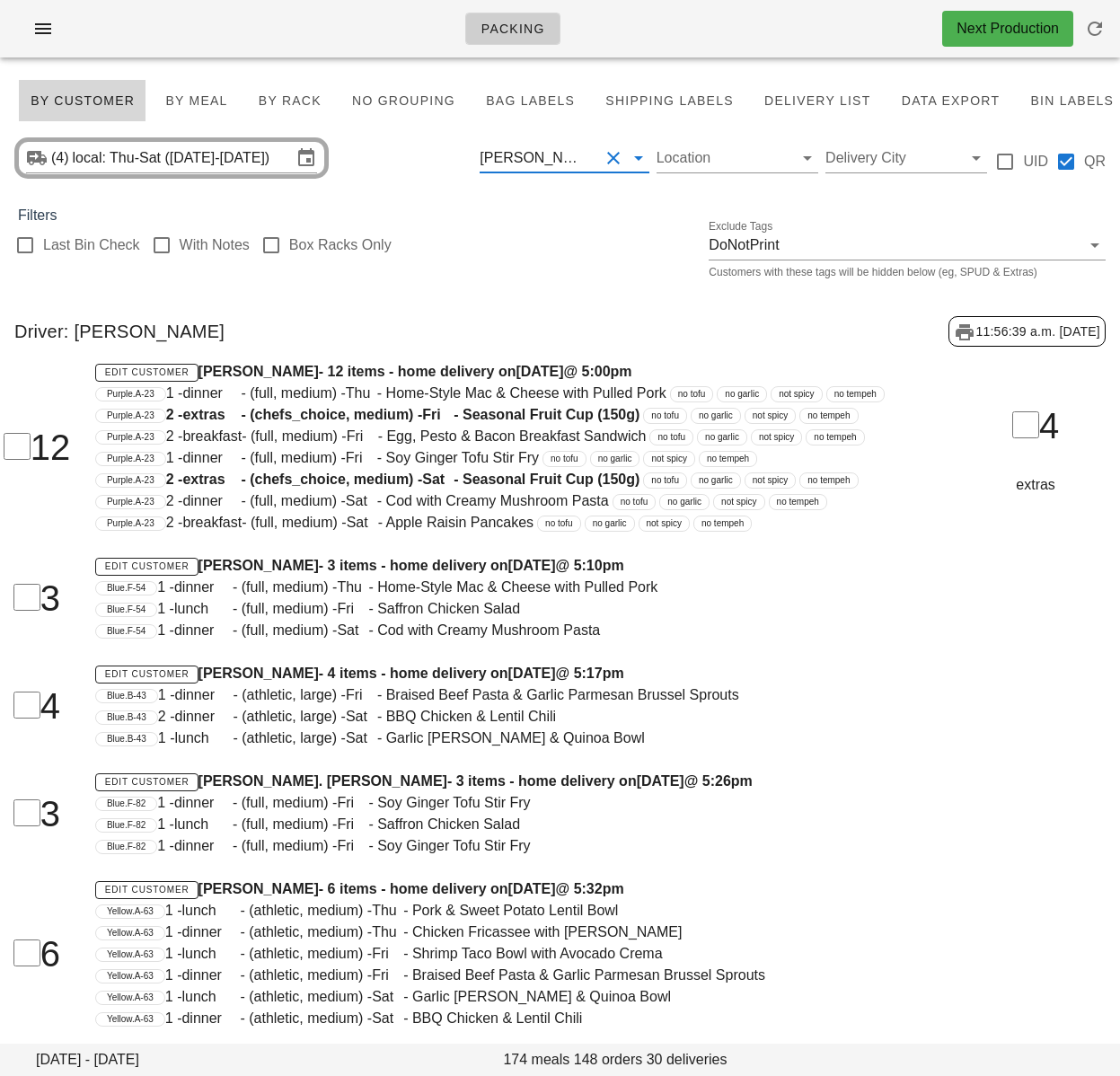
click at [564, 155] on div "[PERSON_NAME]" at bounding box center [533, 157] width 107 height 16
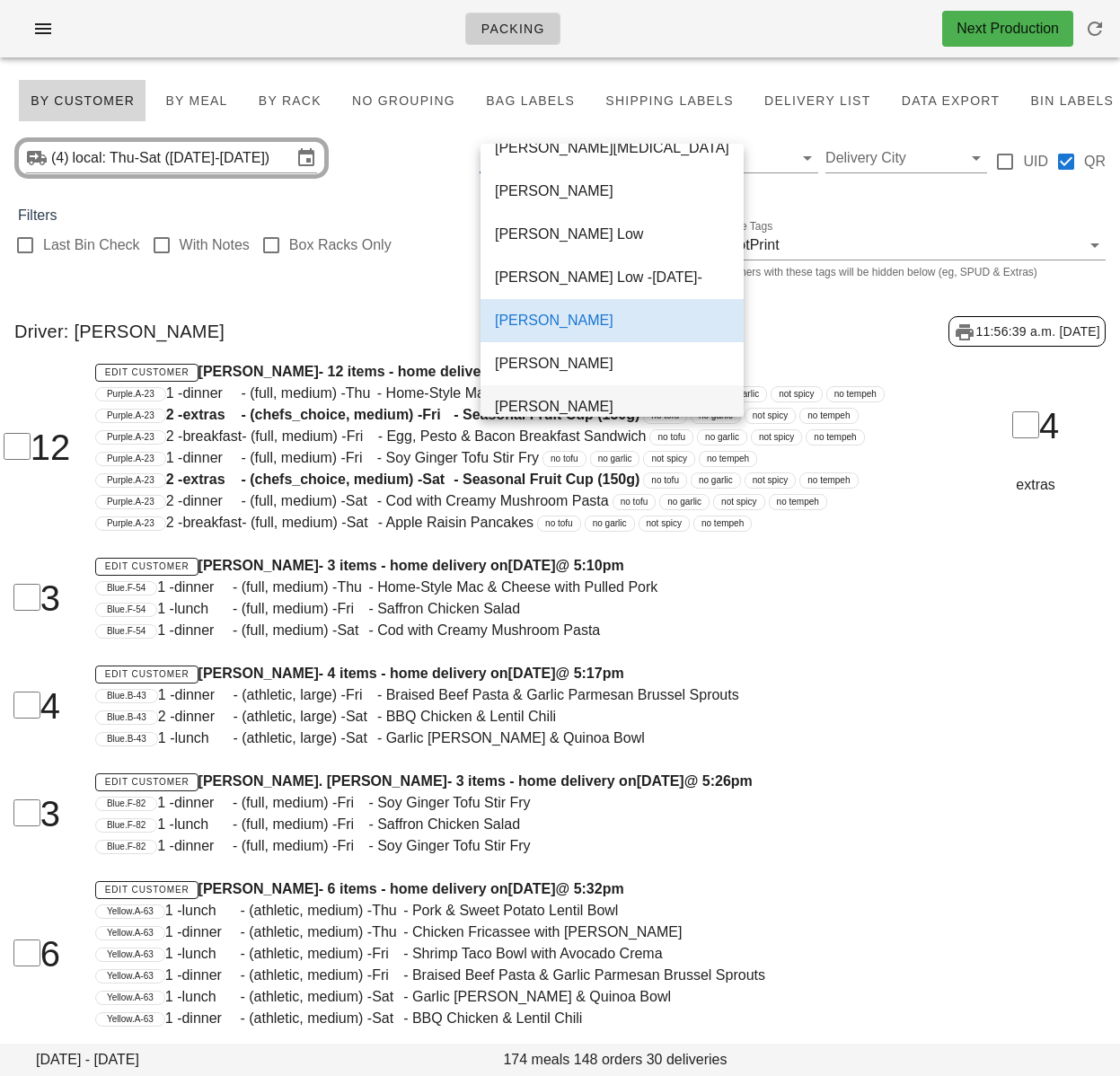
scroll to position [382, 0]
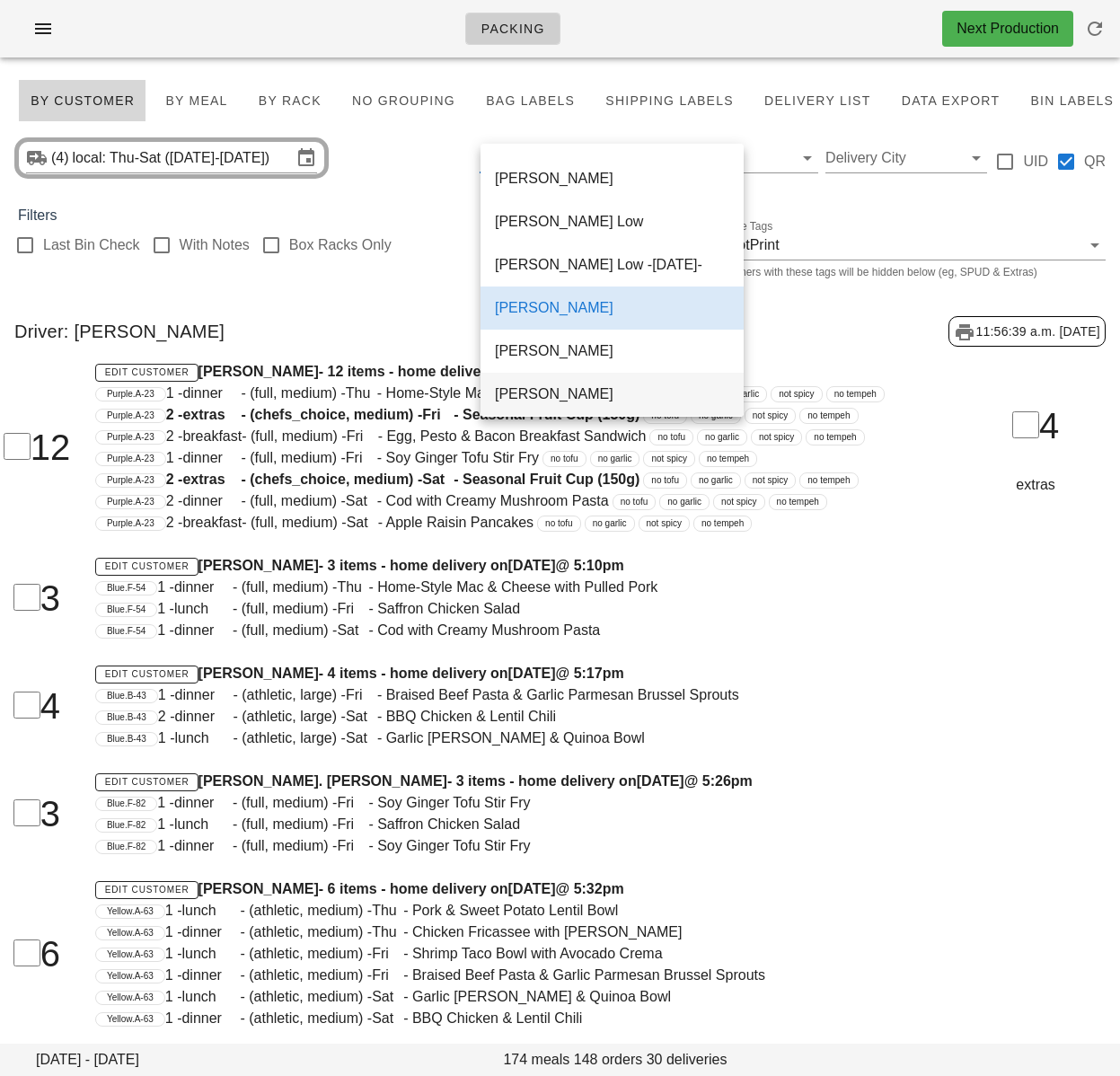
click at [546, 386] on div "[PERSON_NAME]" at bounding box center [612, 393] width 235 height 38
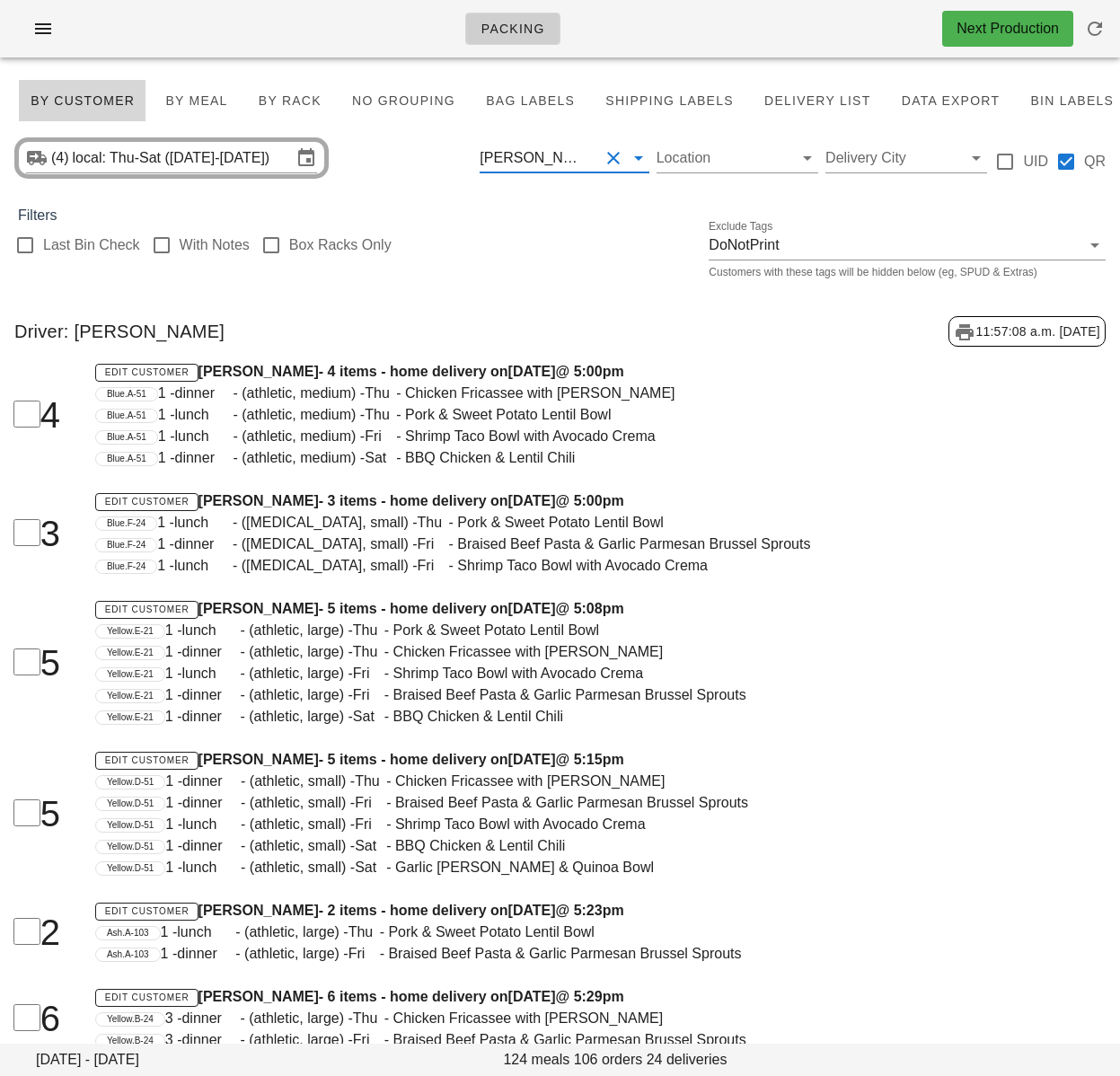
click at [556, 162] on div "[PERSON_NAME]" at bounding box center [533, 157] width 107 height 16
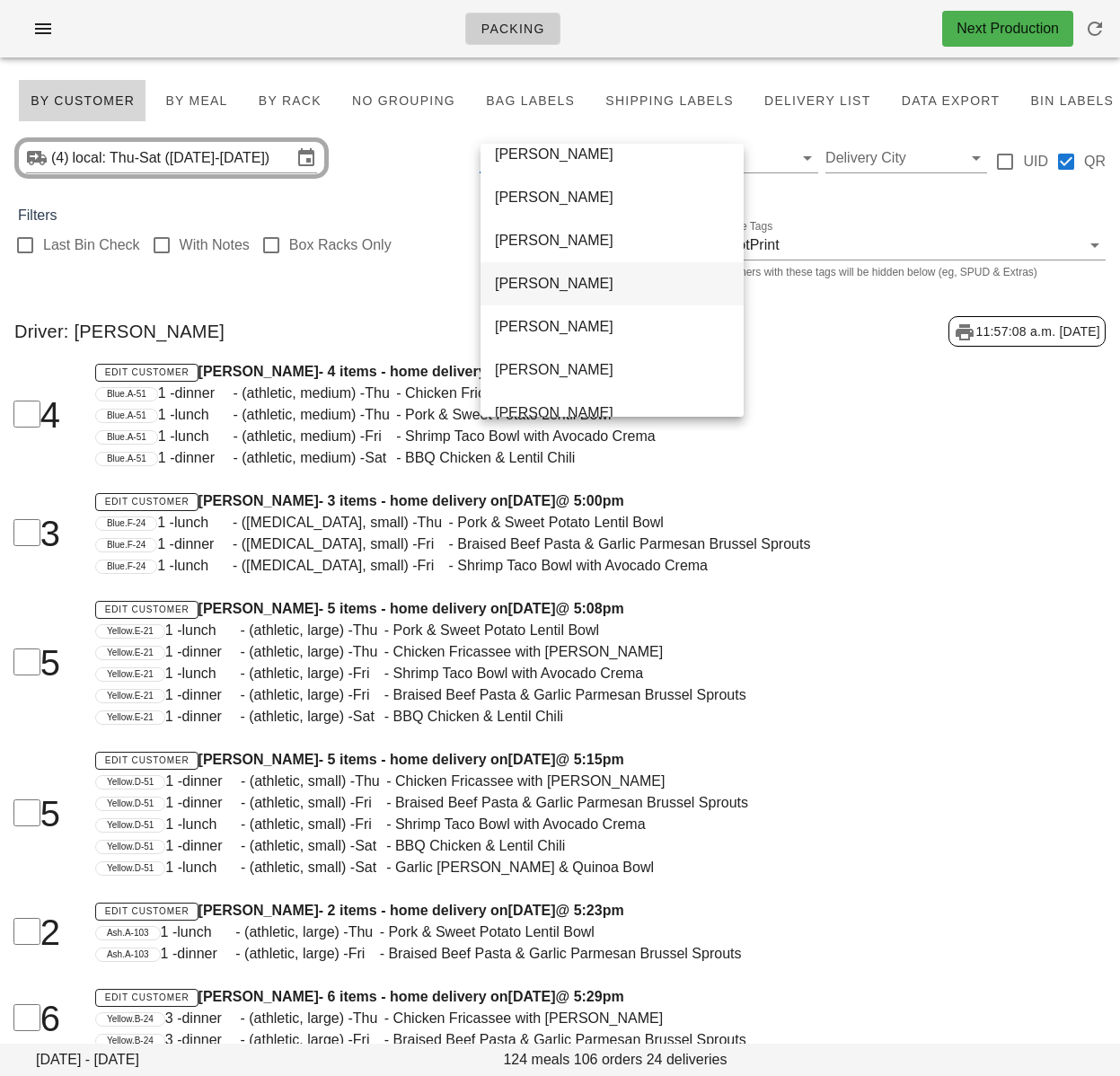
scroll to position [756, 0]
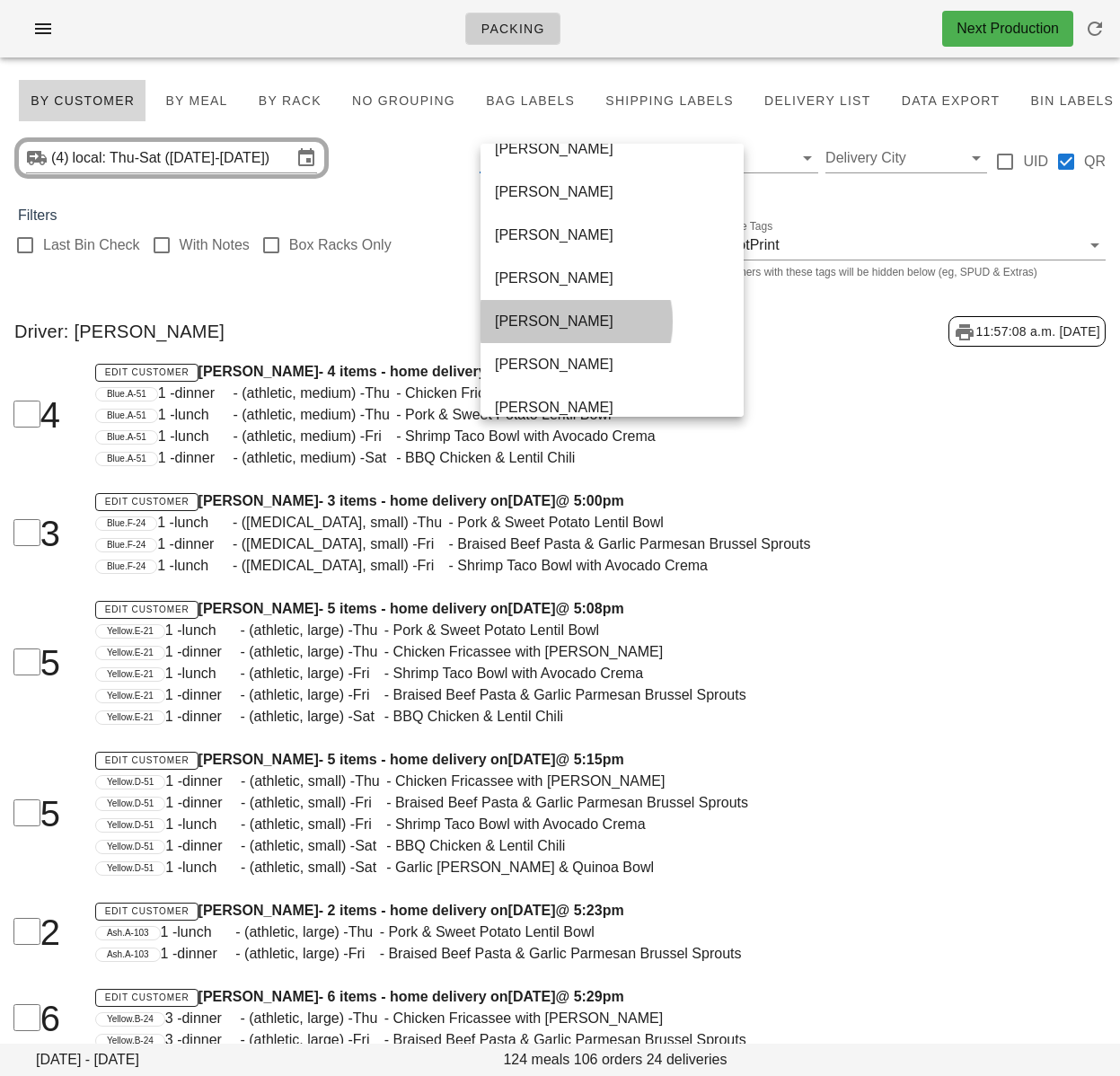
drag, startPoint x: 555, startPoint y: 323, endPoint x: 1043, endPoint y: 332, distance: 488.1
click at [555, 323] on div "[PERSON_NAME]" at bounding box center [612, 320] width 235 height 17
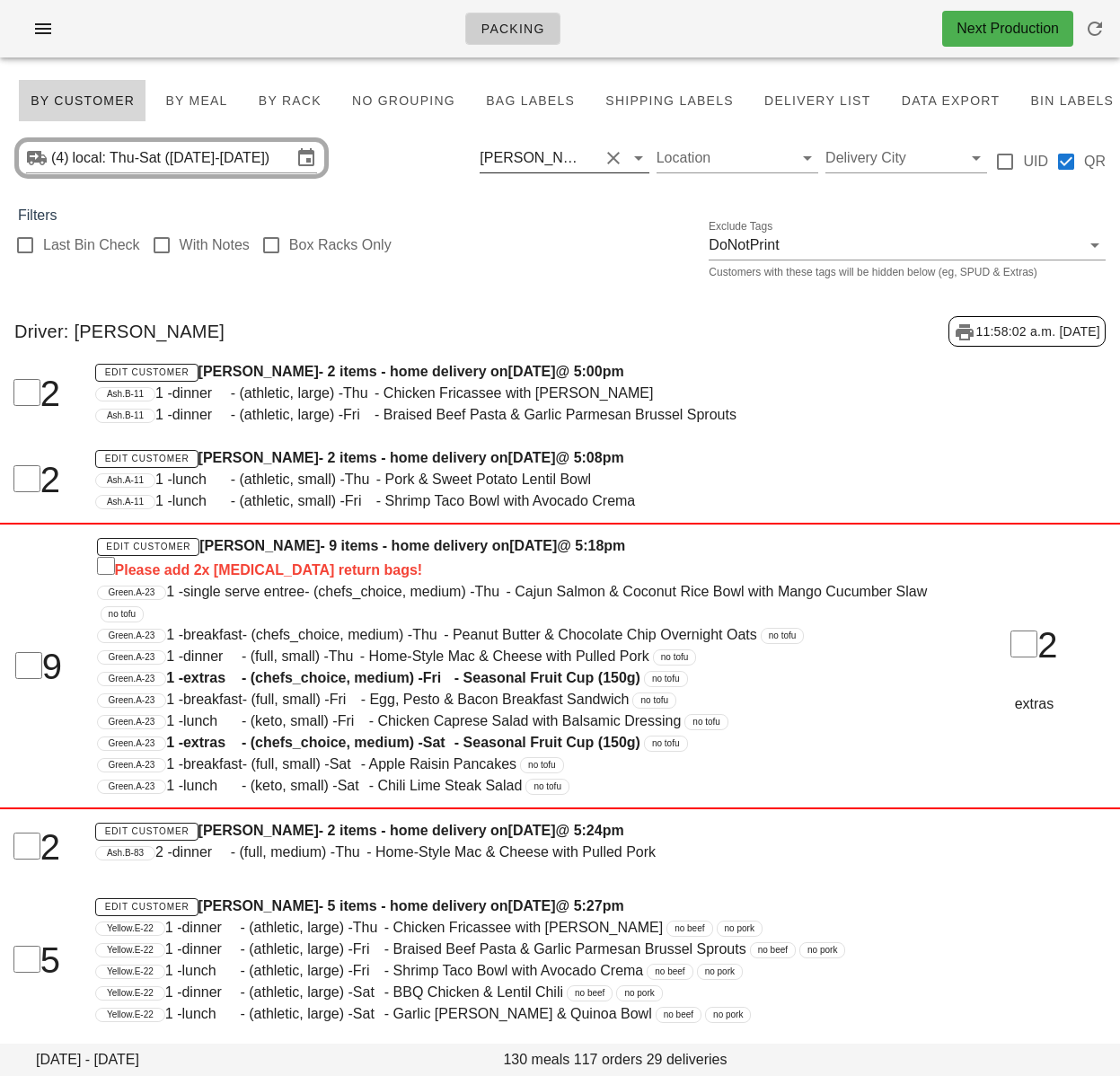
click at [565, 161] on div "[PERSON_NAME]" at bounding box center [533, 157] width 107 height 16
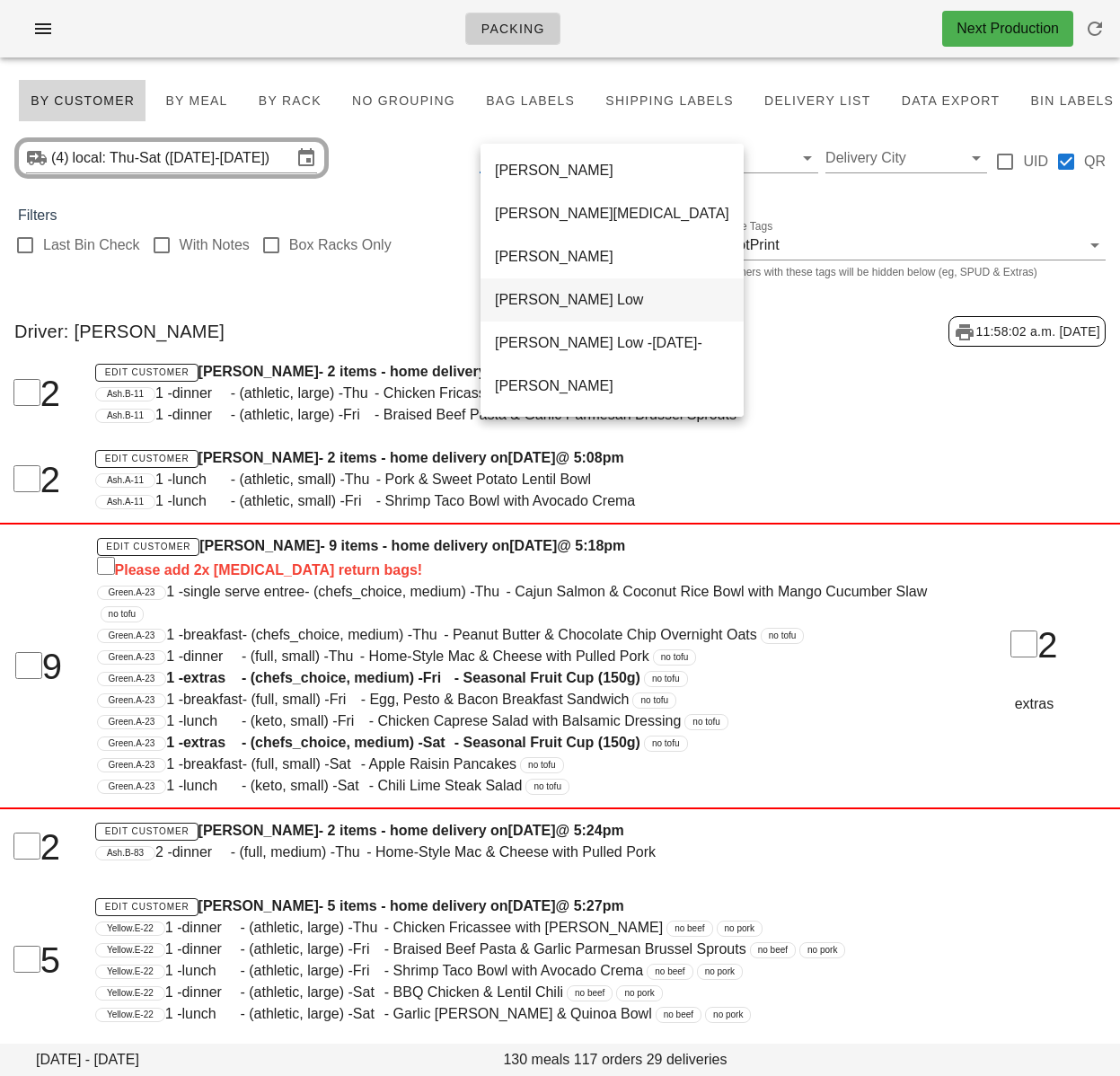
scroll to position [306, 0]
click at [553, 294] on div "[PERSON_NAME] Low" at bounding box center [612, 296] width 235 height 17
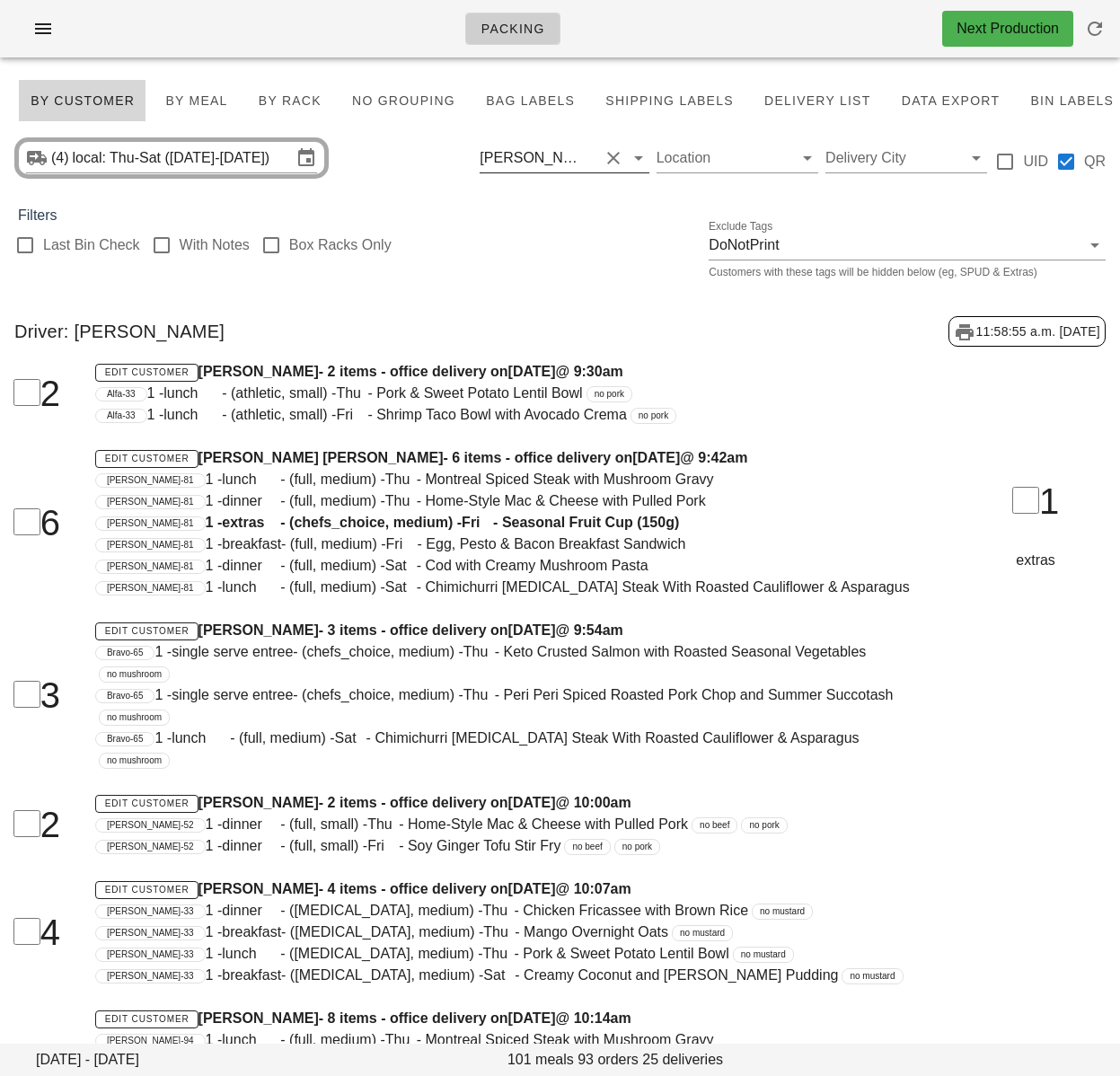
click at [537, 160] on div "[PERSON_NAME] Low" at bounding box center [533, 157] width 107 height 16
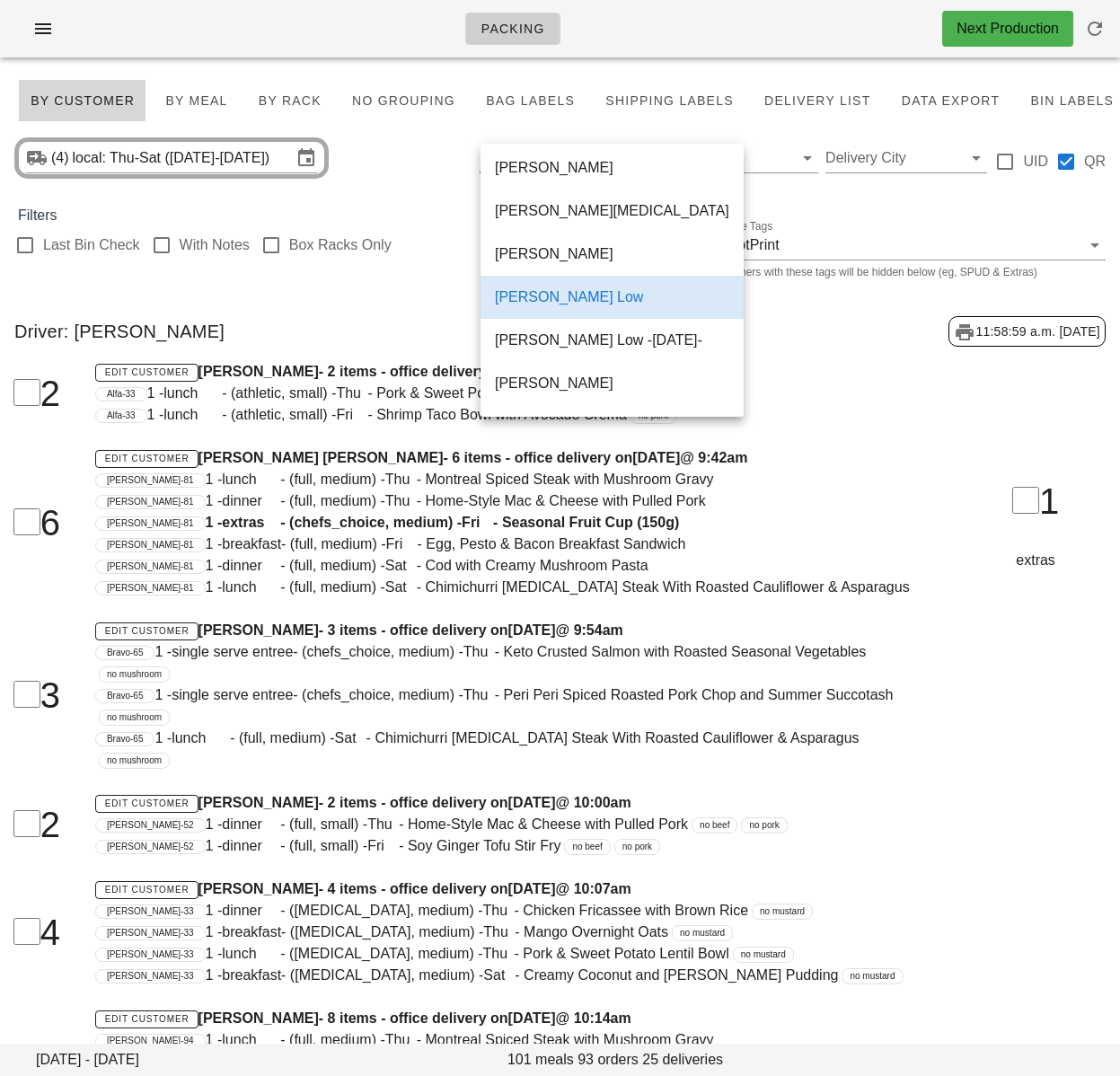
scroll to position [661, 0]
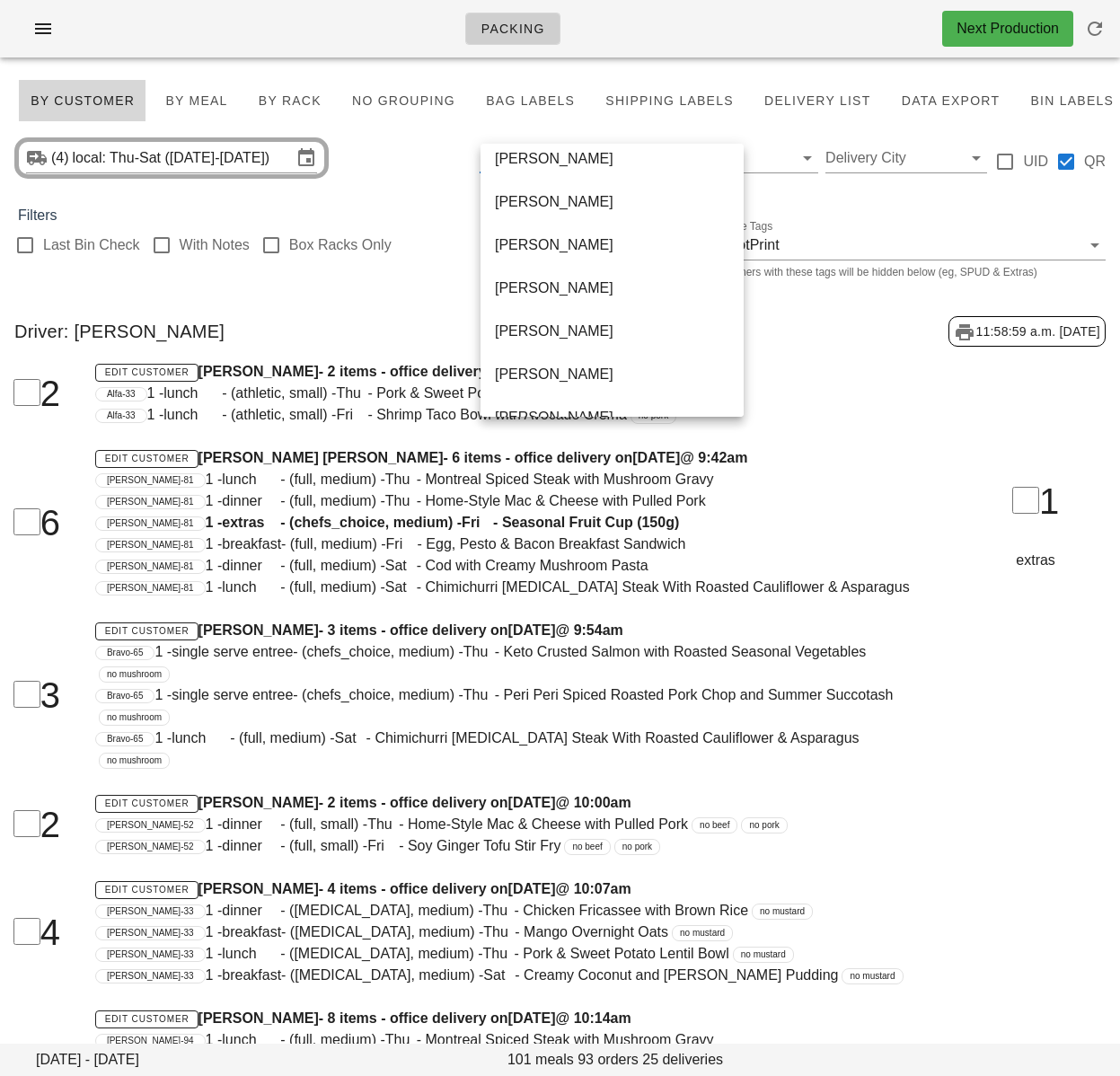
click at [365, 303] on div "Driver: [PERSON_NAME] Low 11:58:59 a.m. [DATE]" at bounding box center [560, 332] width 1120 height 60
click at [377, 311] on div "Driver: [PERSON_NAME] Low 11:58:59 a.m. [DATE]" at bounding box center [560, 332] width 1120 height 60
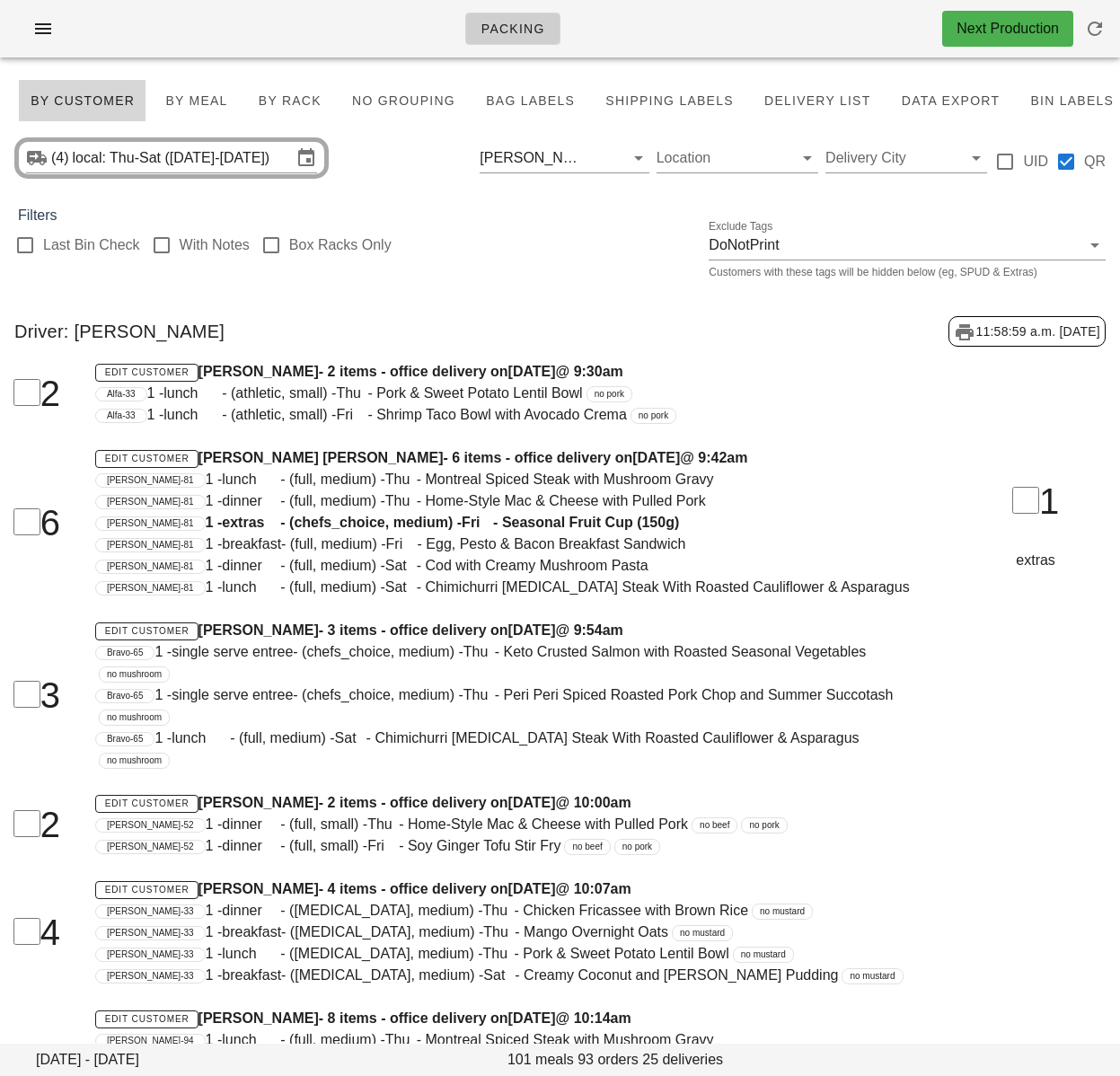
scroll to position [0, 0]
drag, startPoint x: 547, startPoint y: 157, endPoint x: 551, endPoint y: 173, distance: 16.5
click at [547, 157] on div "[PERSON_NAME] Low" at bounding box center [533, 157] width 107 height 16
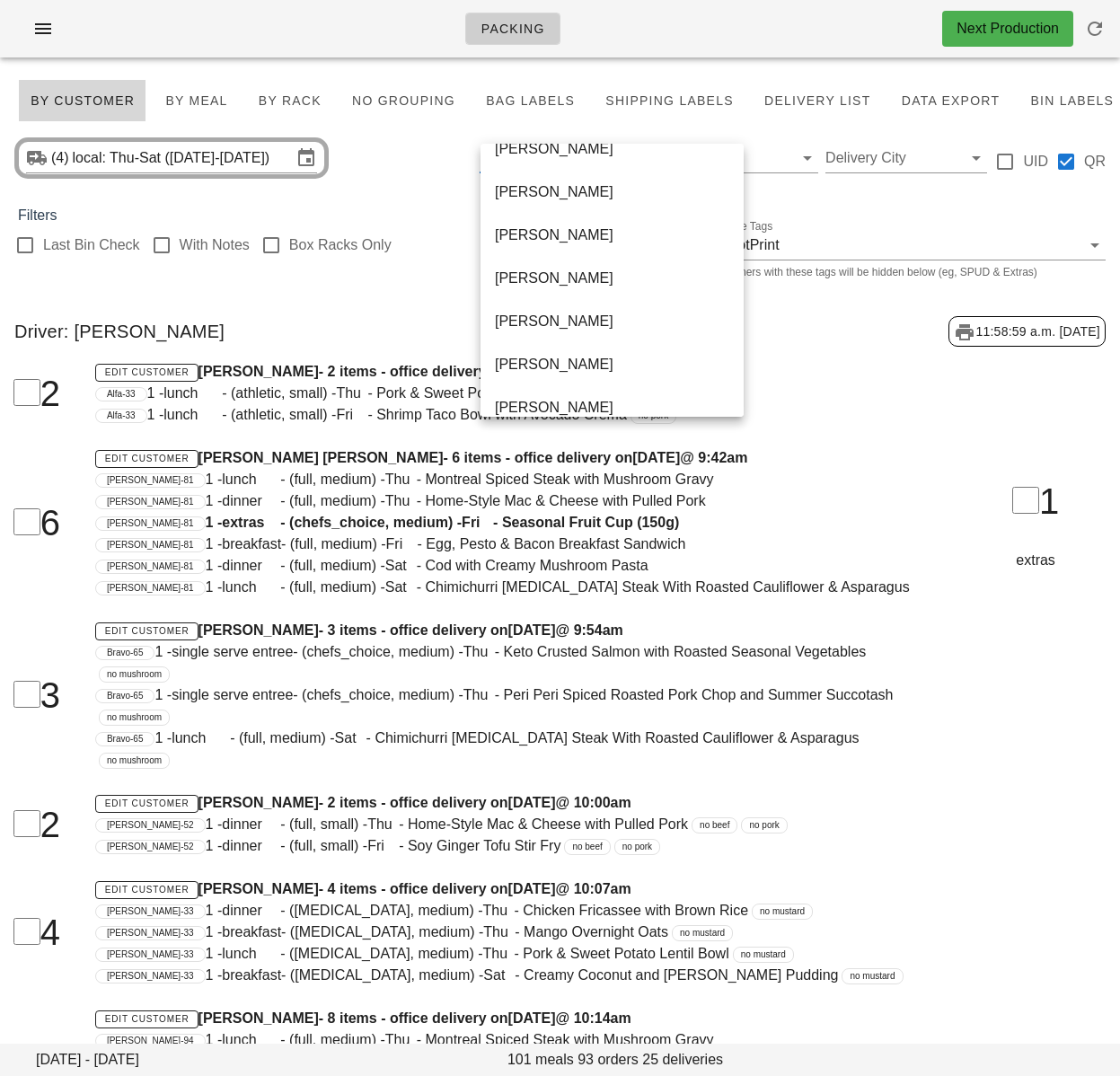
scroll to position [1207, 0]
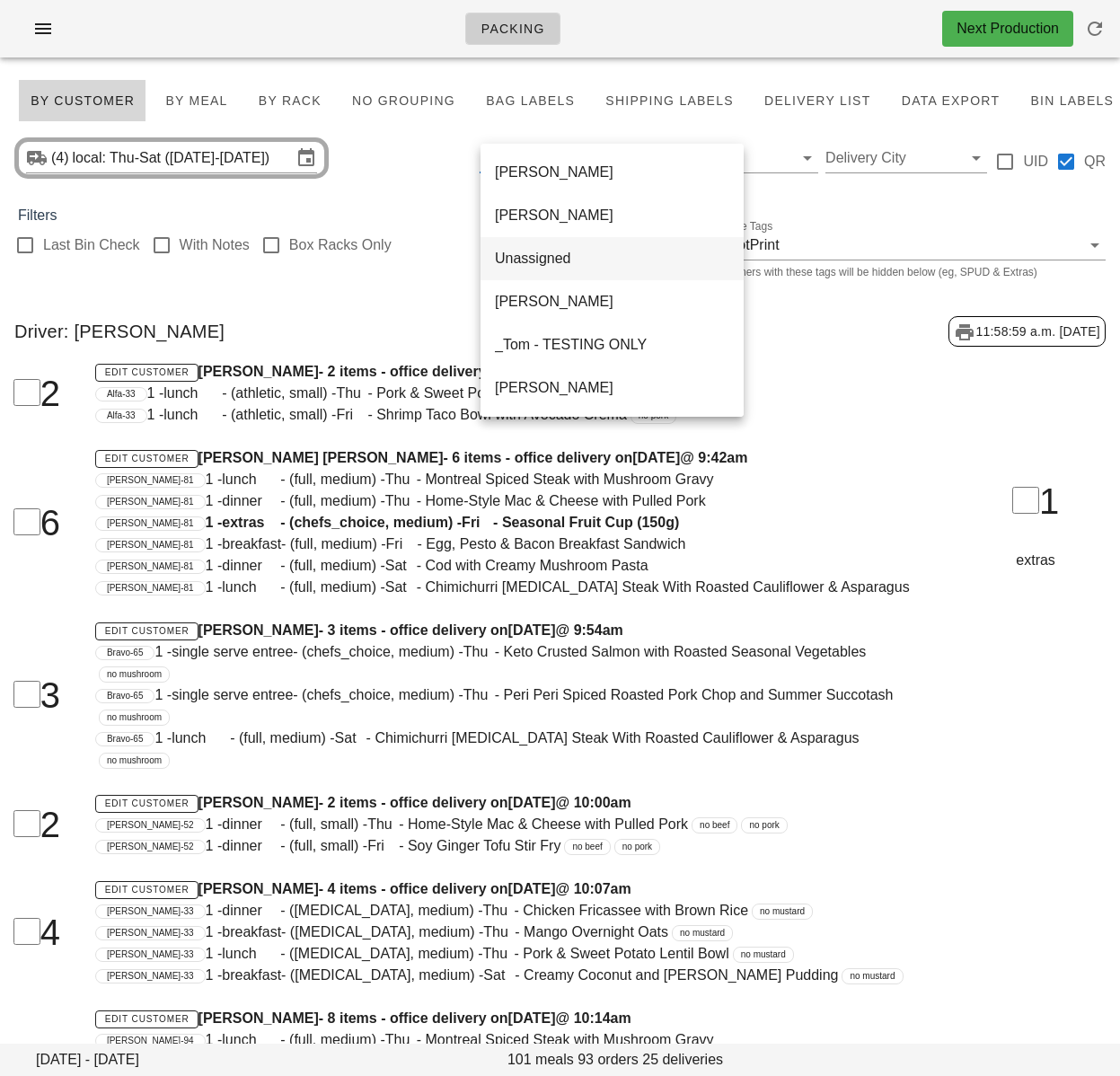
click at [520, 256] on div "Unassigned" at bounding box center [612, 258] width 235 height 17
